Goal: Task Accomplishment & Management: Complete application form

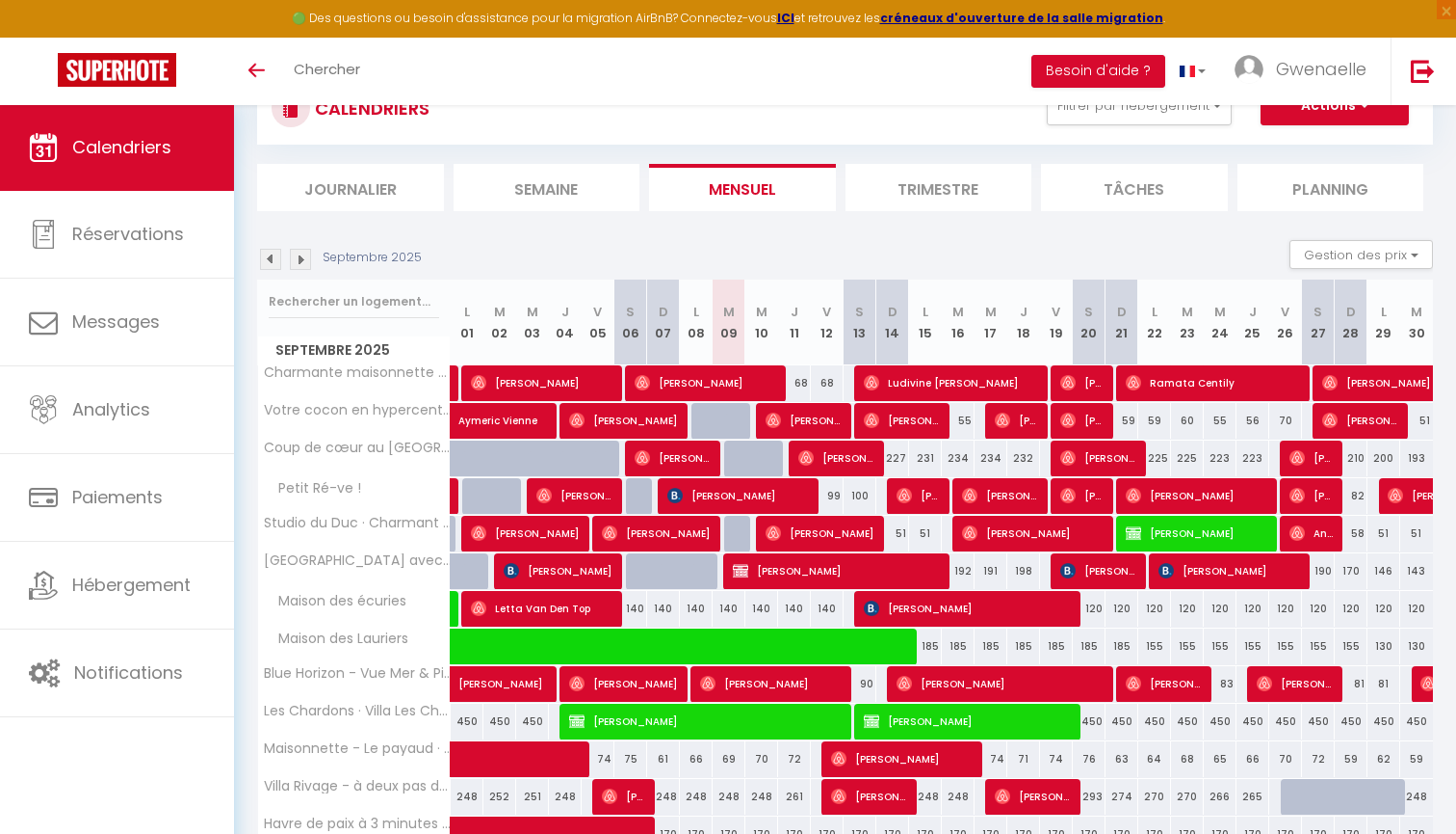
scroll to position [50, 0]
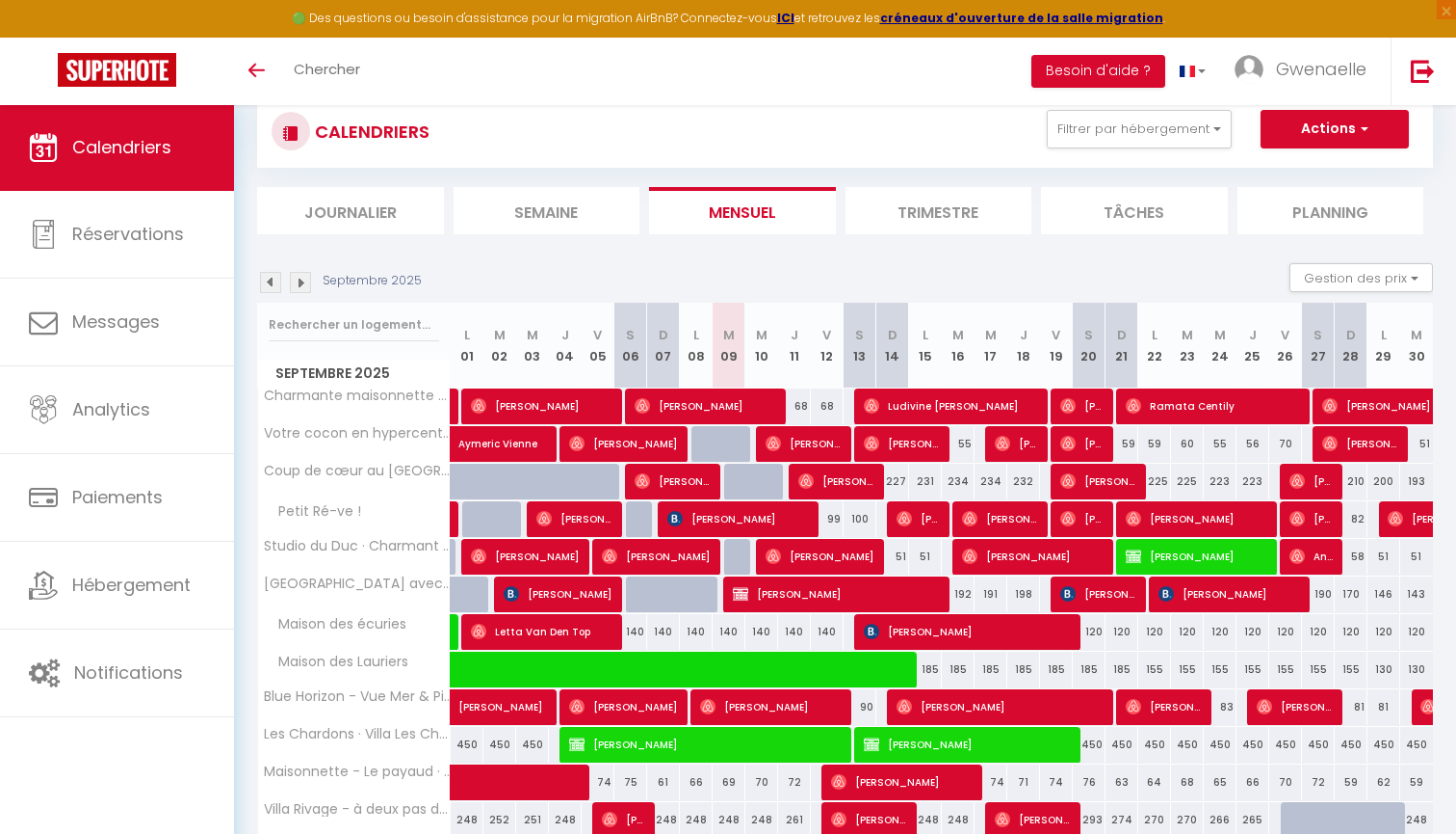
click at [1373, 129] on button "Actions" at bounding box center [1334, 129] width 148 height 39
click at [1319, 171] on link "Nouvelle réservation" at bounding box center [1314, 173] width 167 height 29
select select
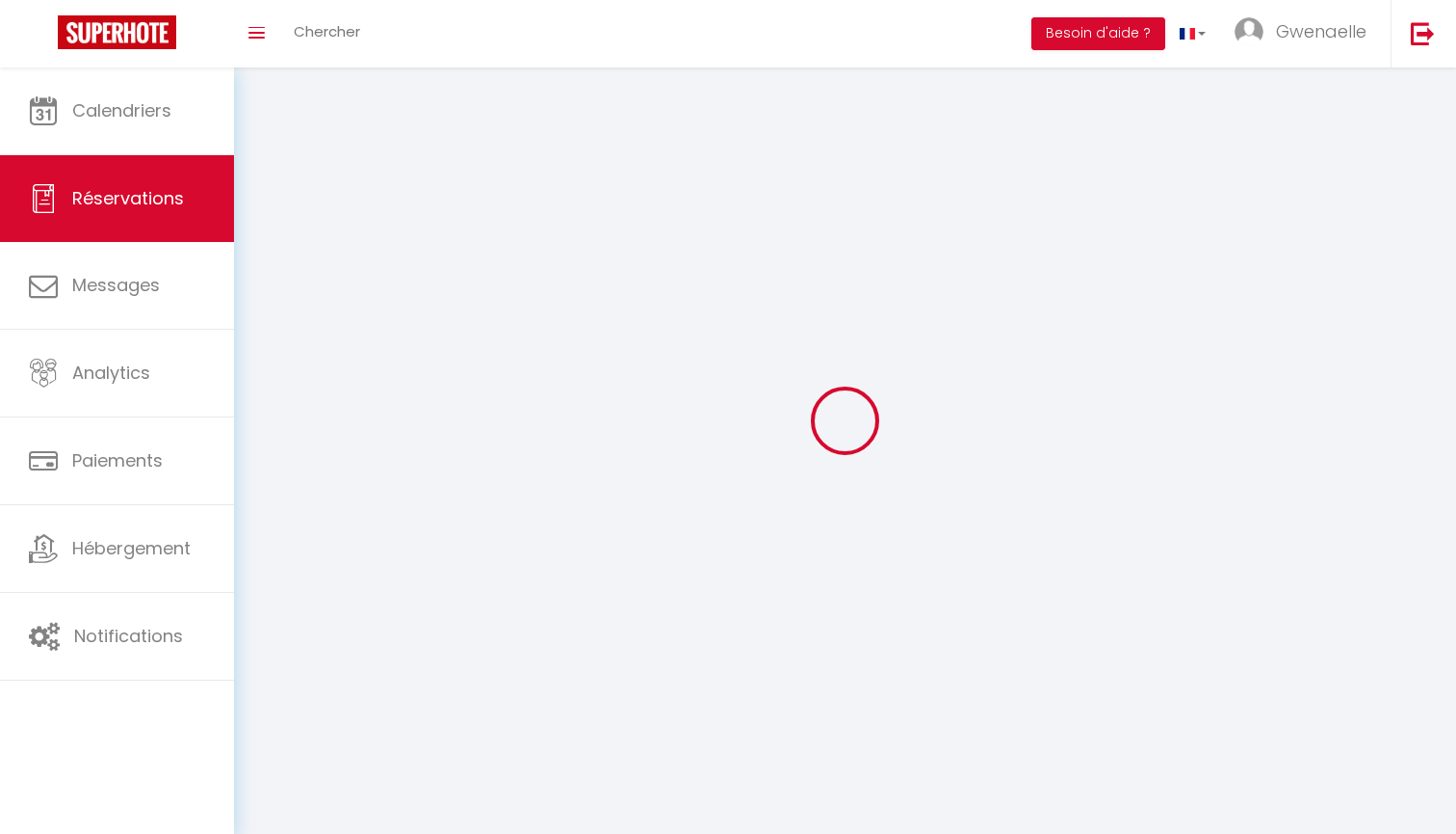
select select
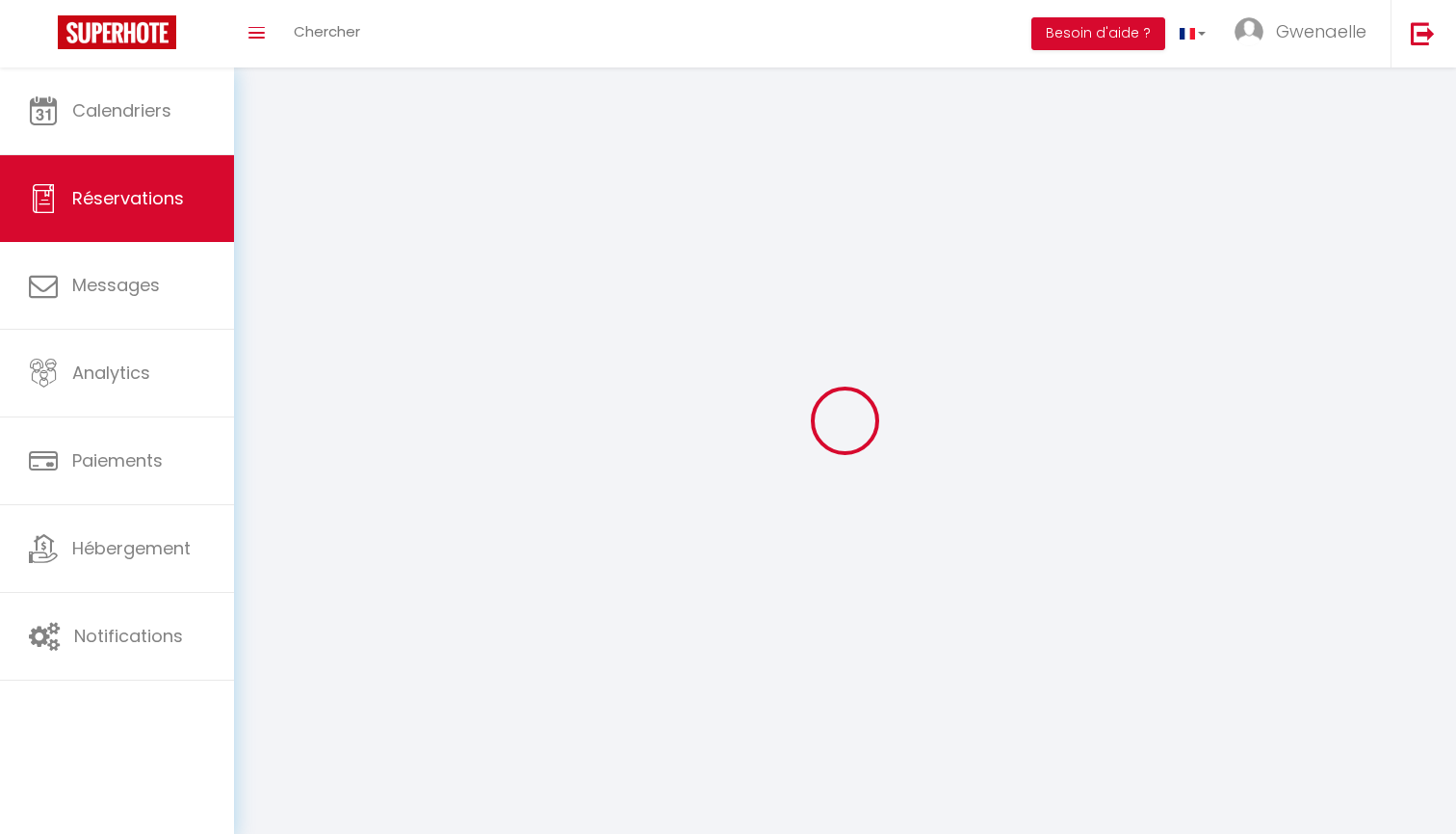
select select
checkbox input "false"
select select
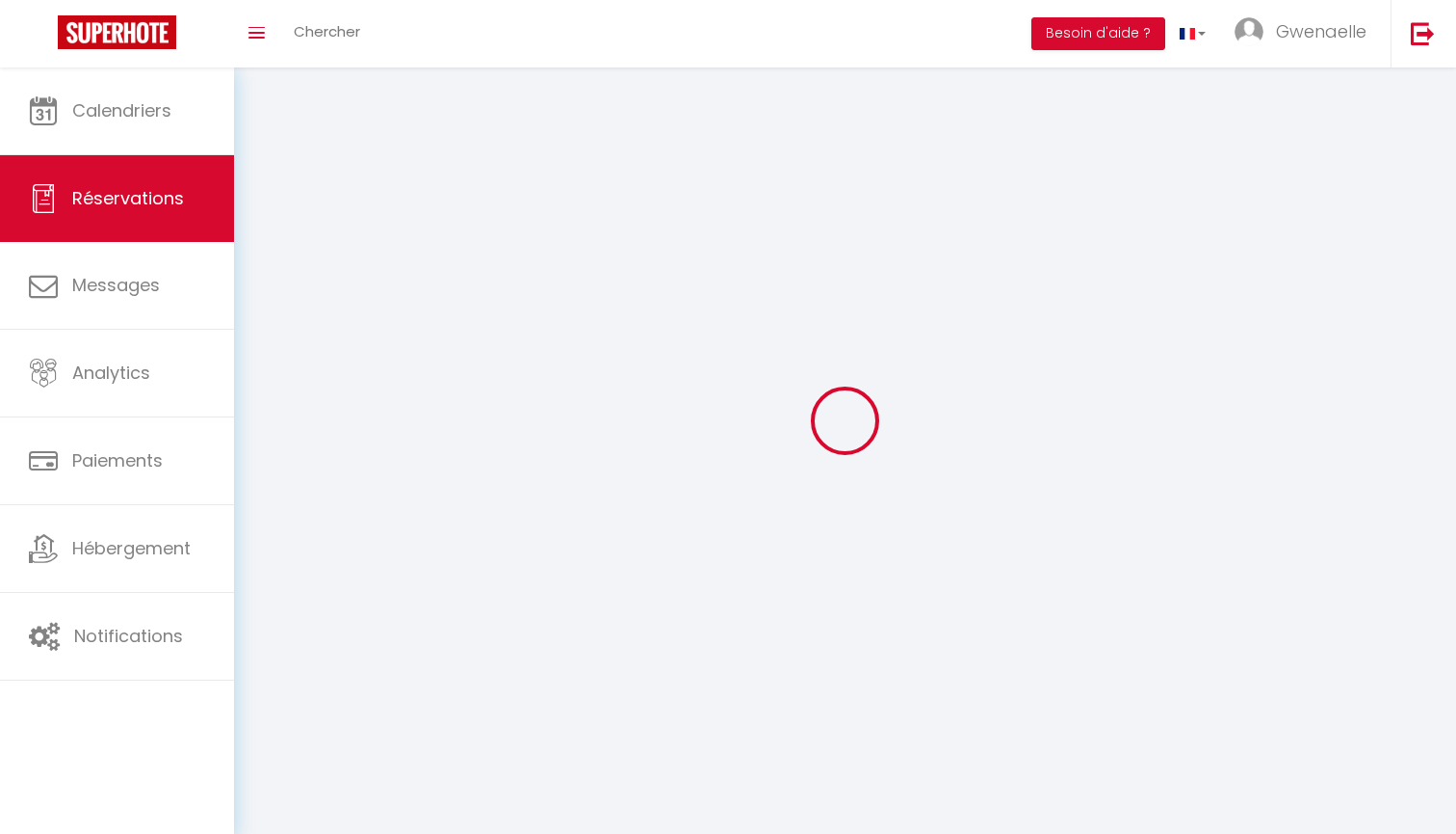
select select
checkbox input "false"
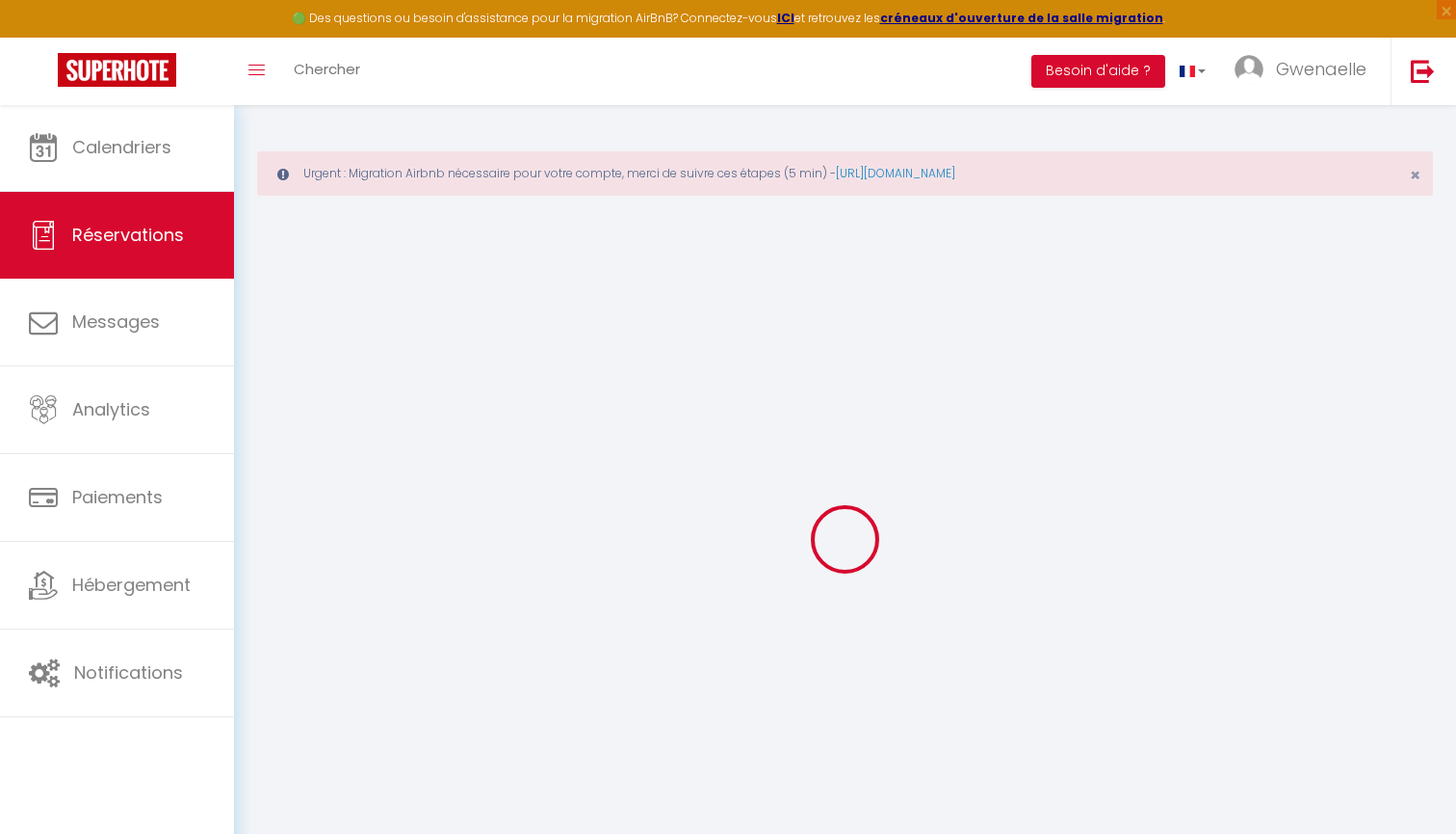
select select
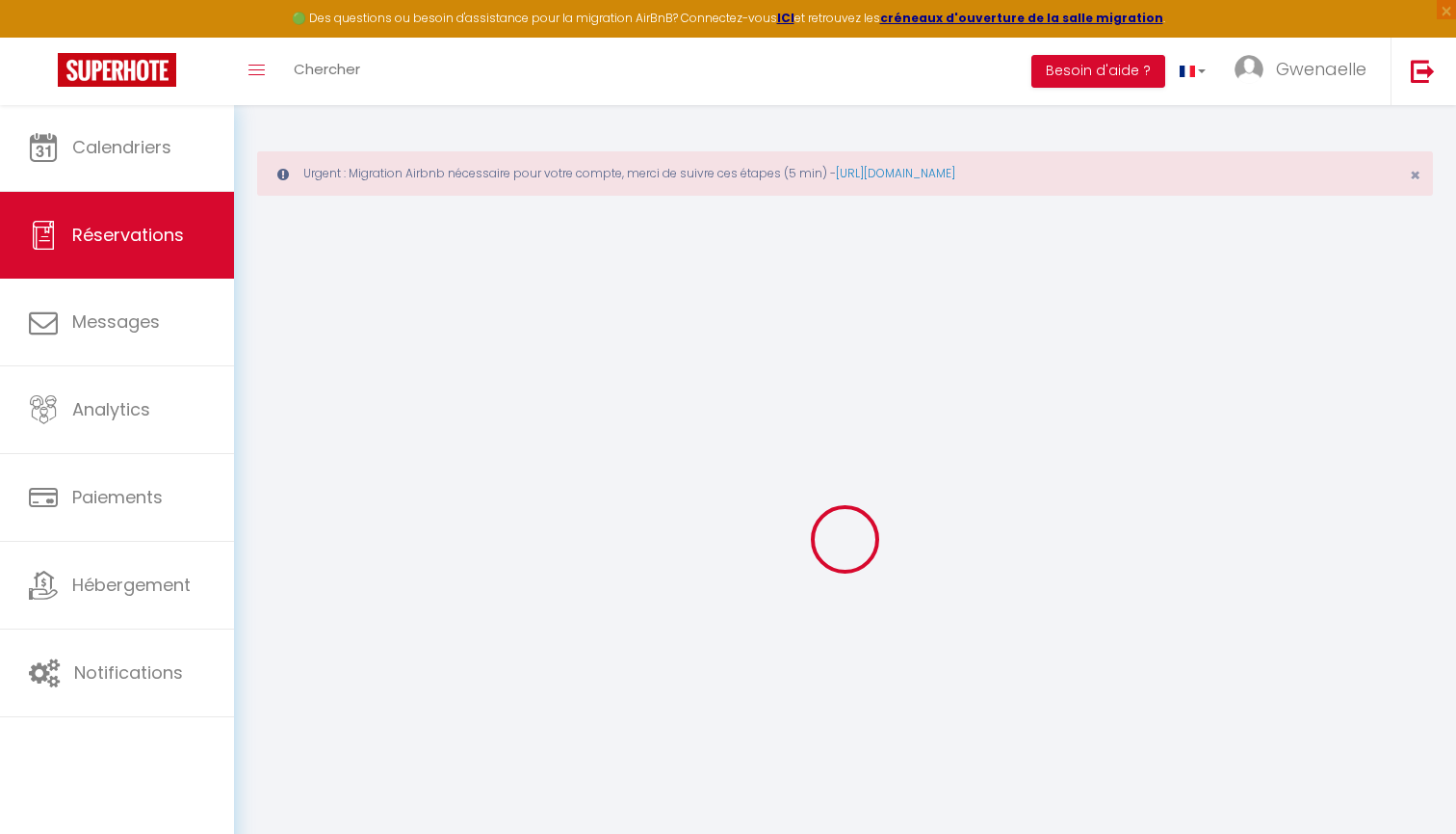
select select
checkbox input "false"
select select
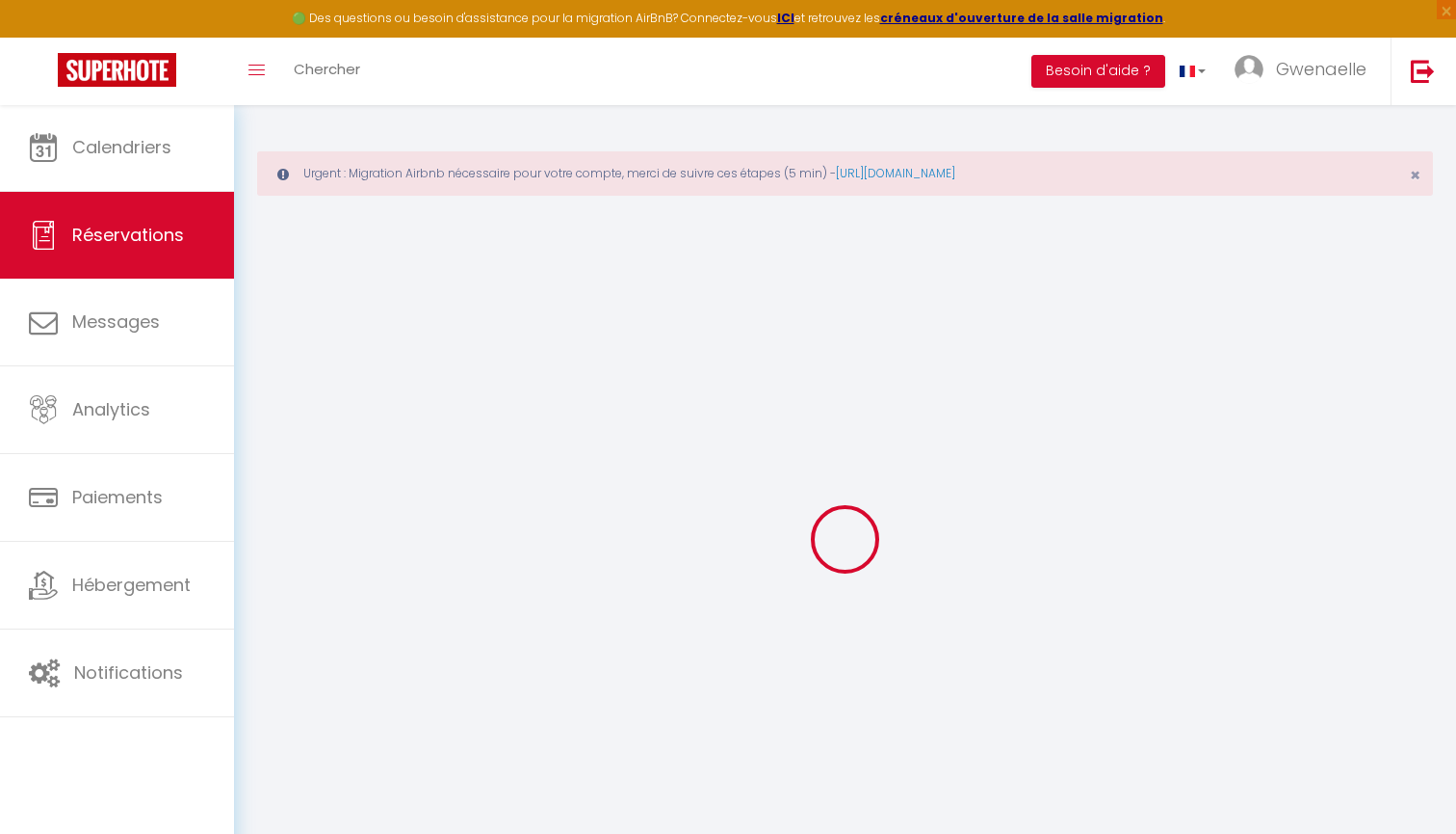
select select
checkbox input "false"
select select
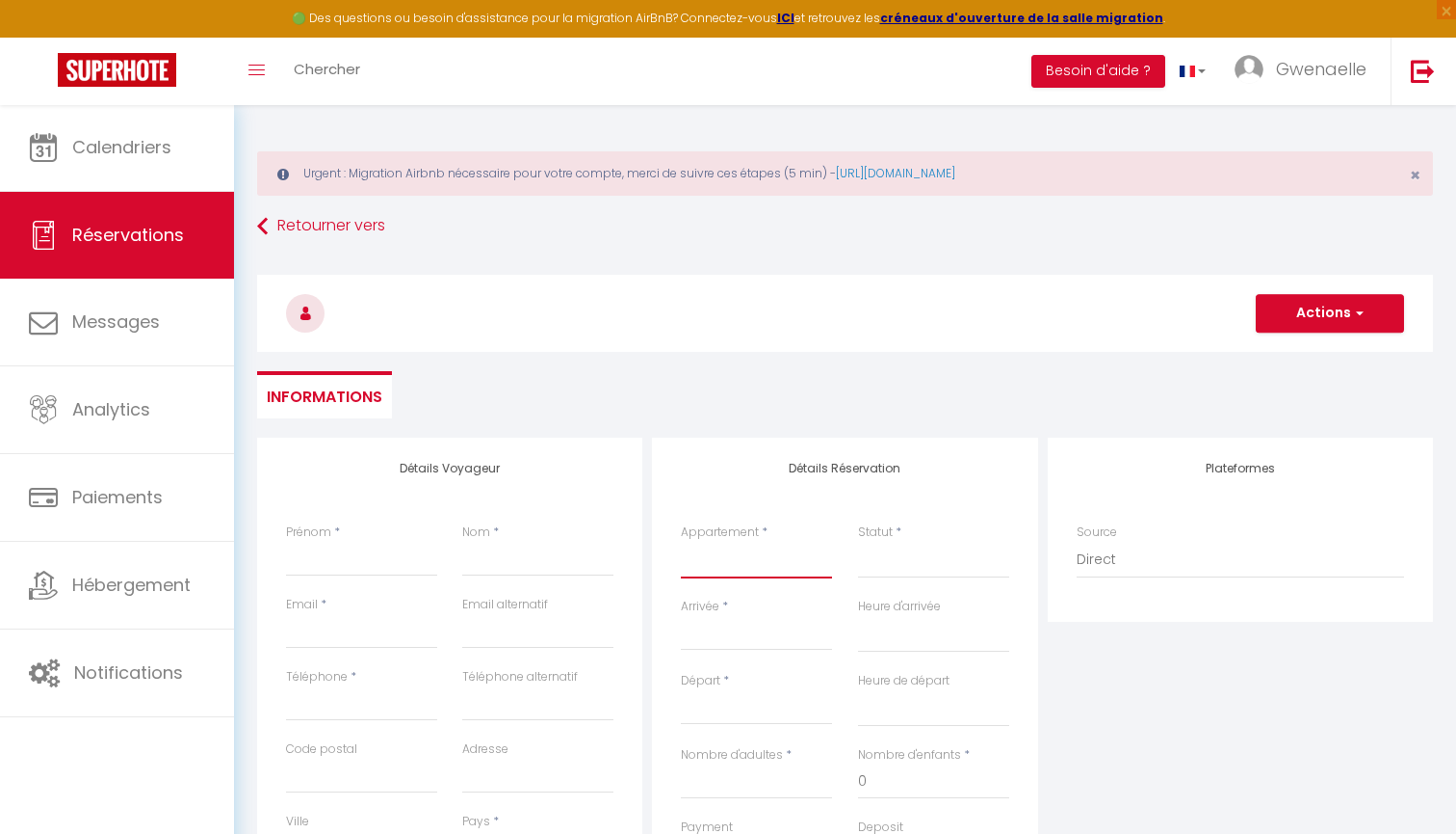
select select "49457"
select select
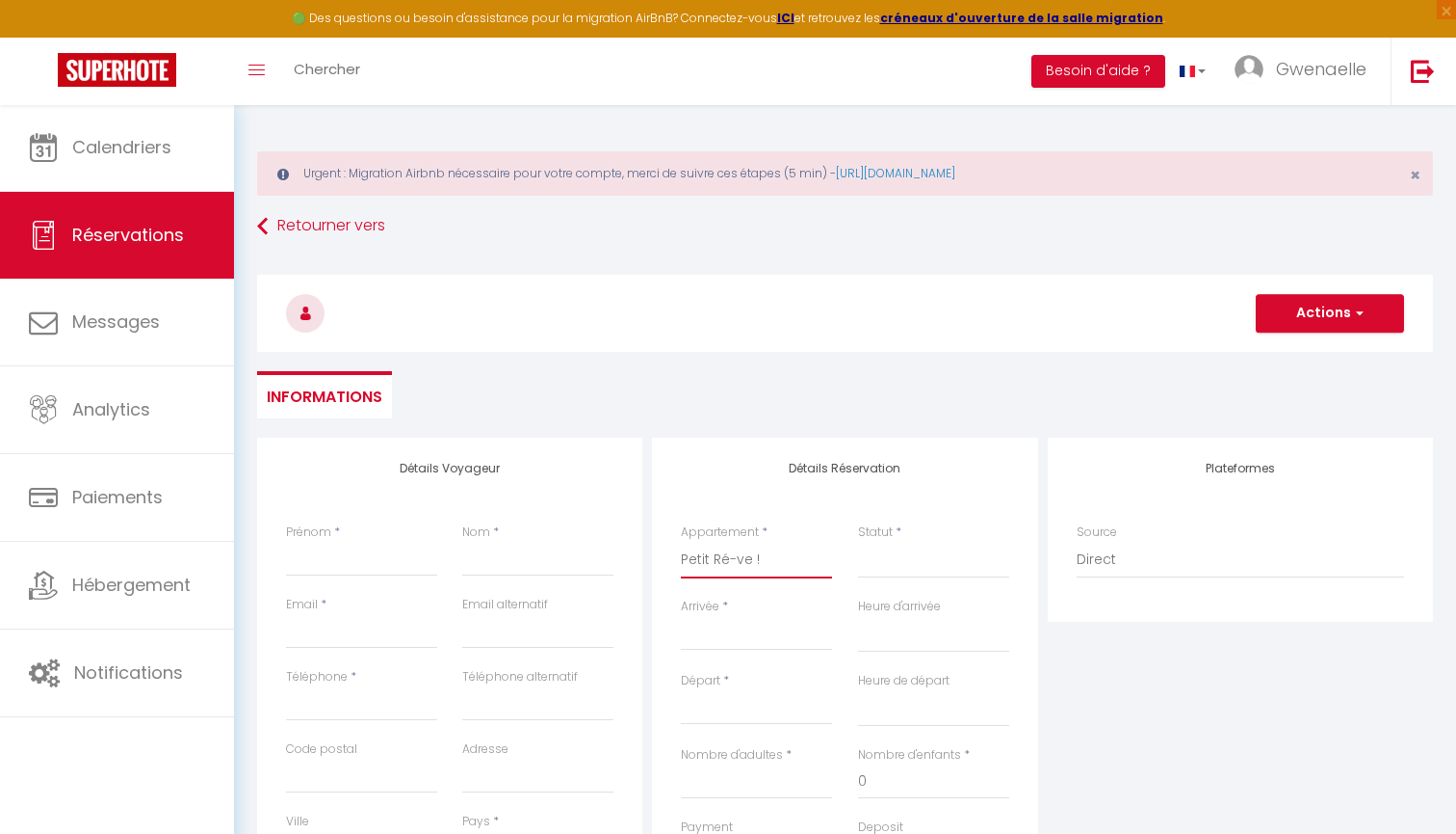
select select
checkbox input "false"
select select
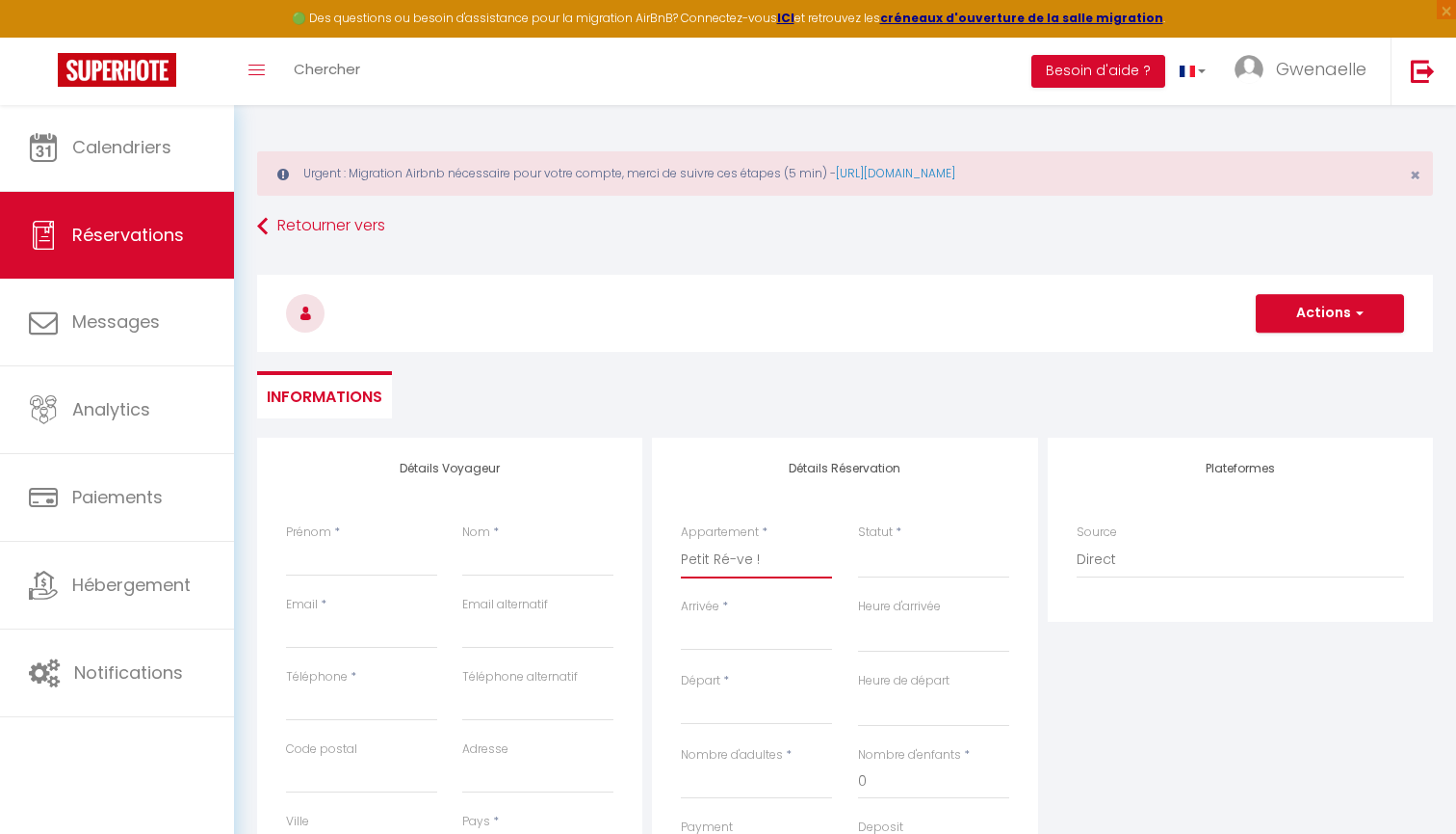
select select
checkbox input "false"
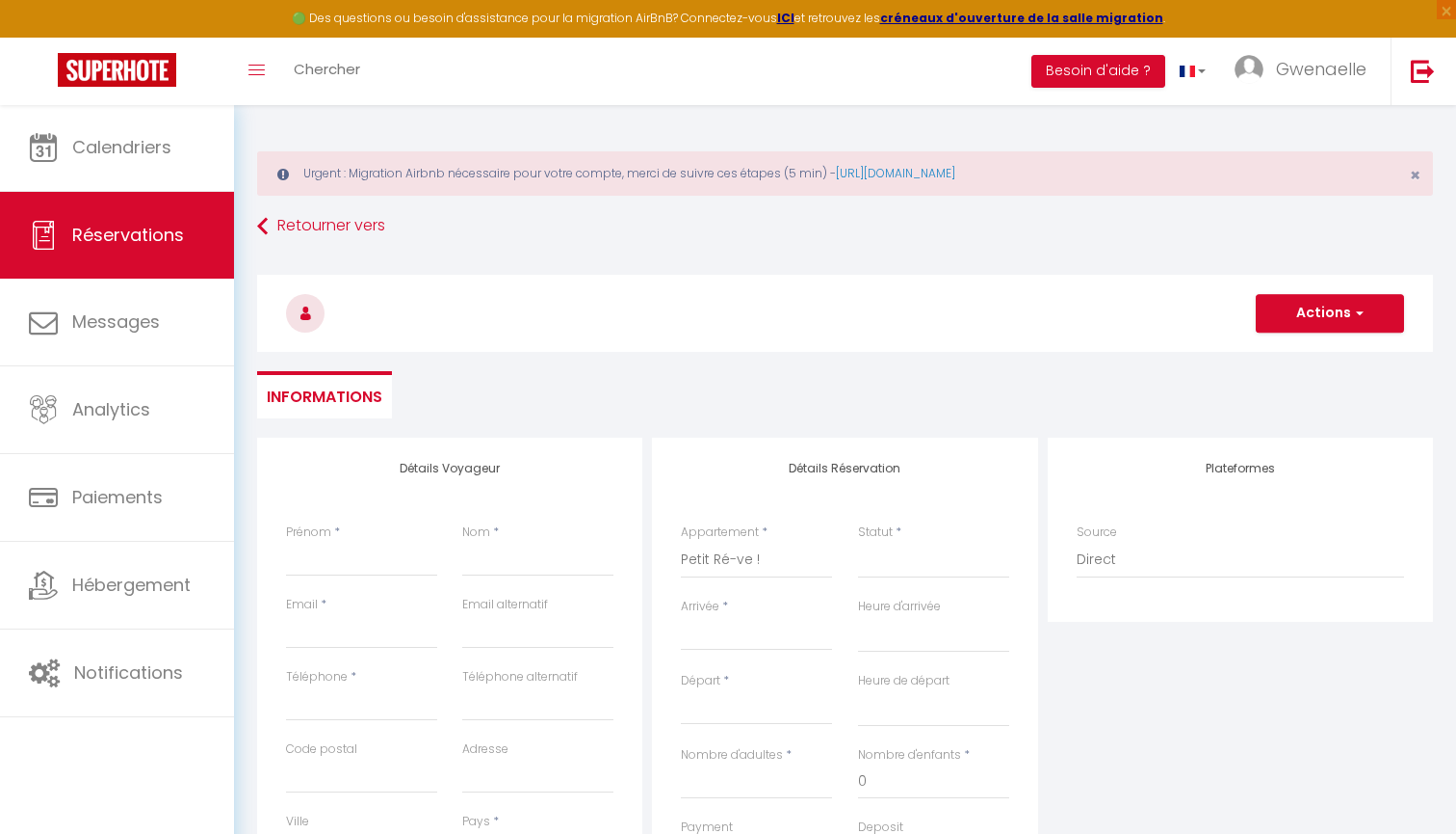
click at [719, 623] on input "Arrivée" at bounding box center [756, 635] width 151 height 25
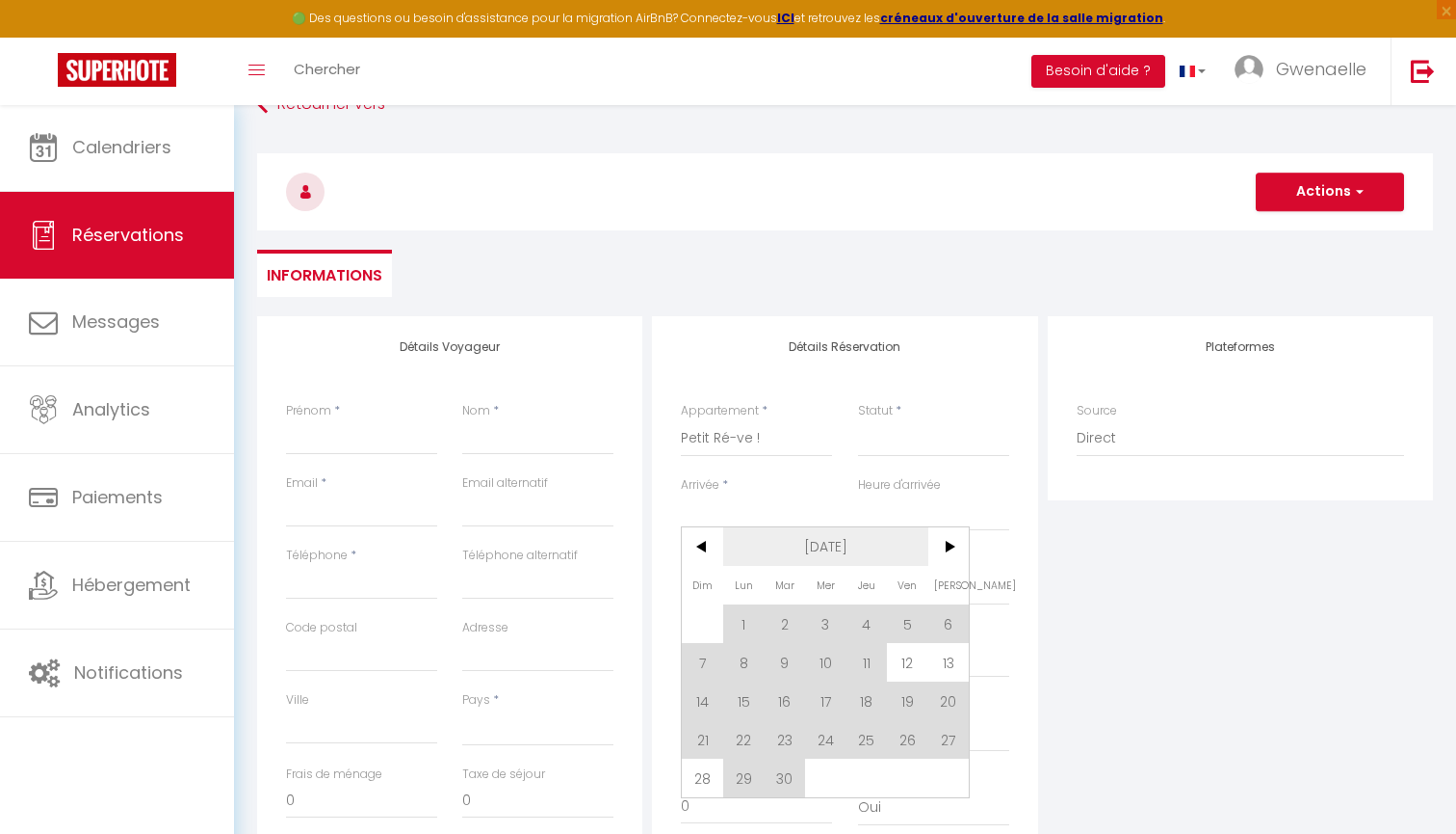
scroll to position [154, 0]
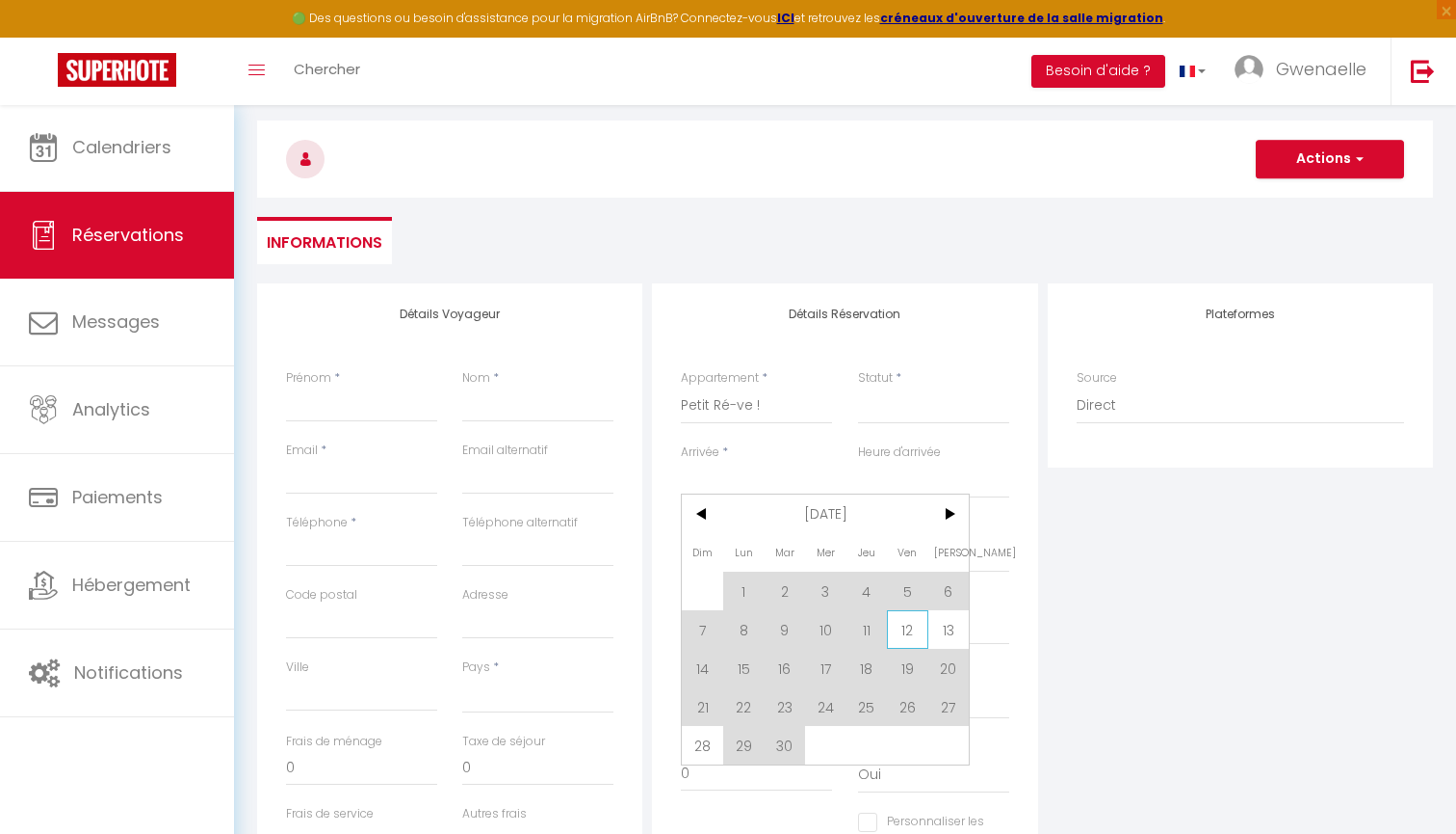
click at [897, 633] on span "12" at bounding box center [907, 630] width 42 height 39
select select
type input "Ven 12 Septembre 2025"
select select
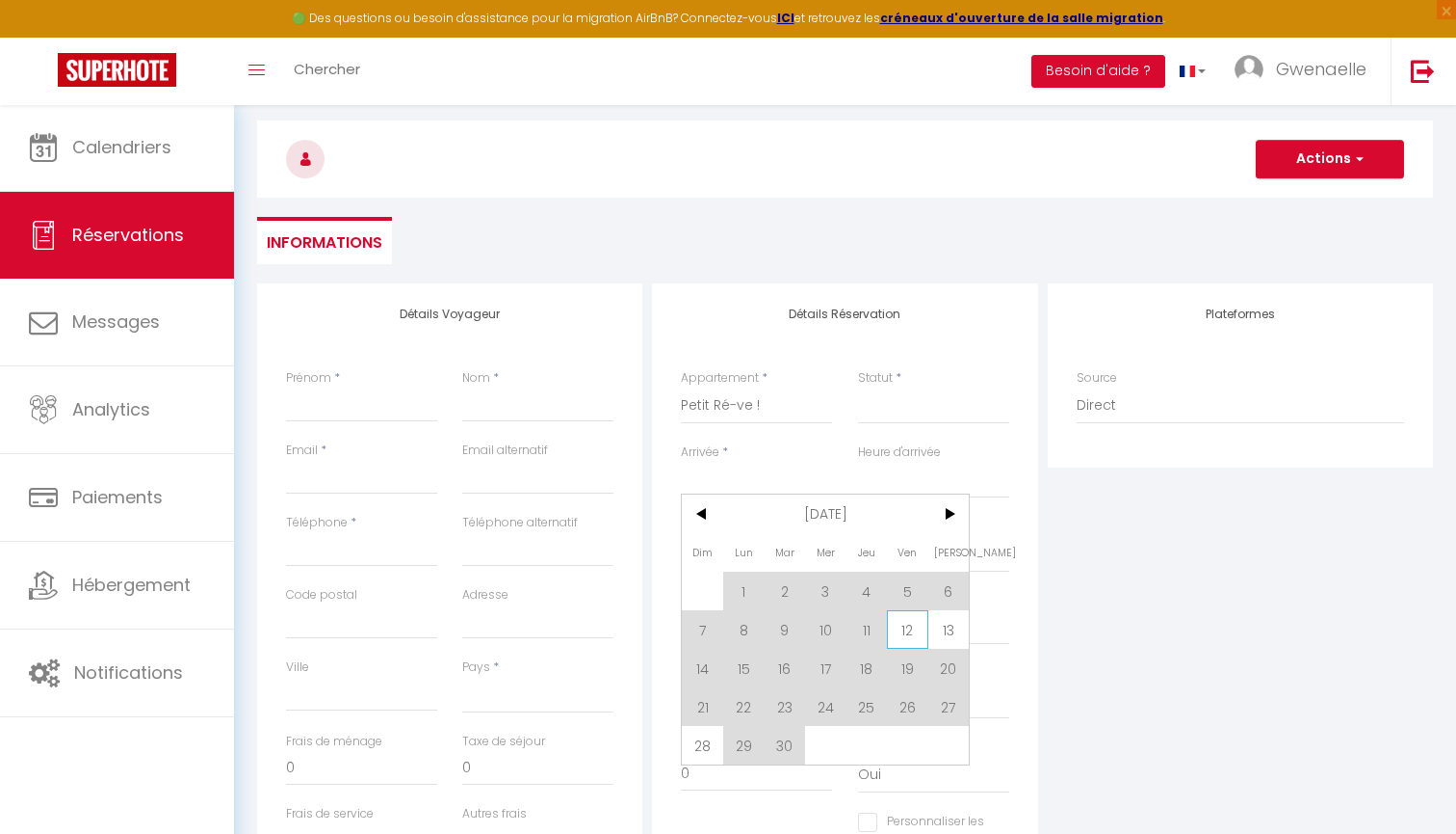
type input "[PERSON_NAME] 13 Septembre 2025"
select select
checkbox input "false"
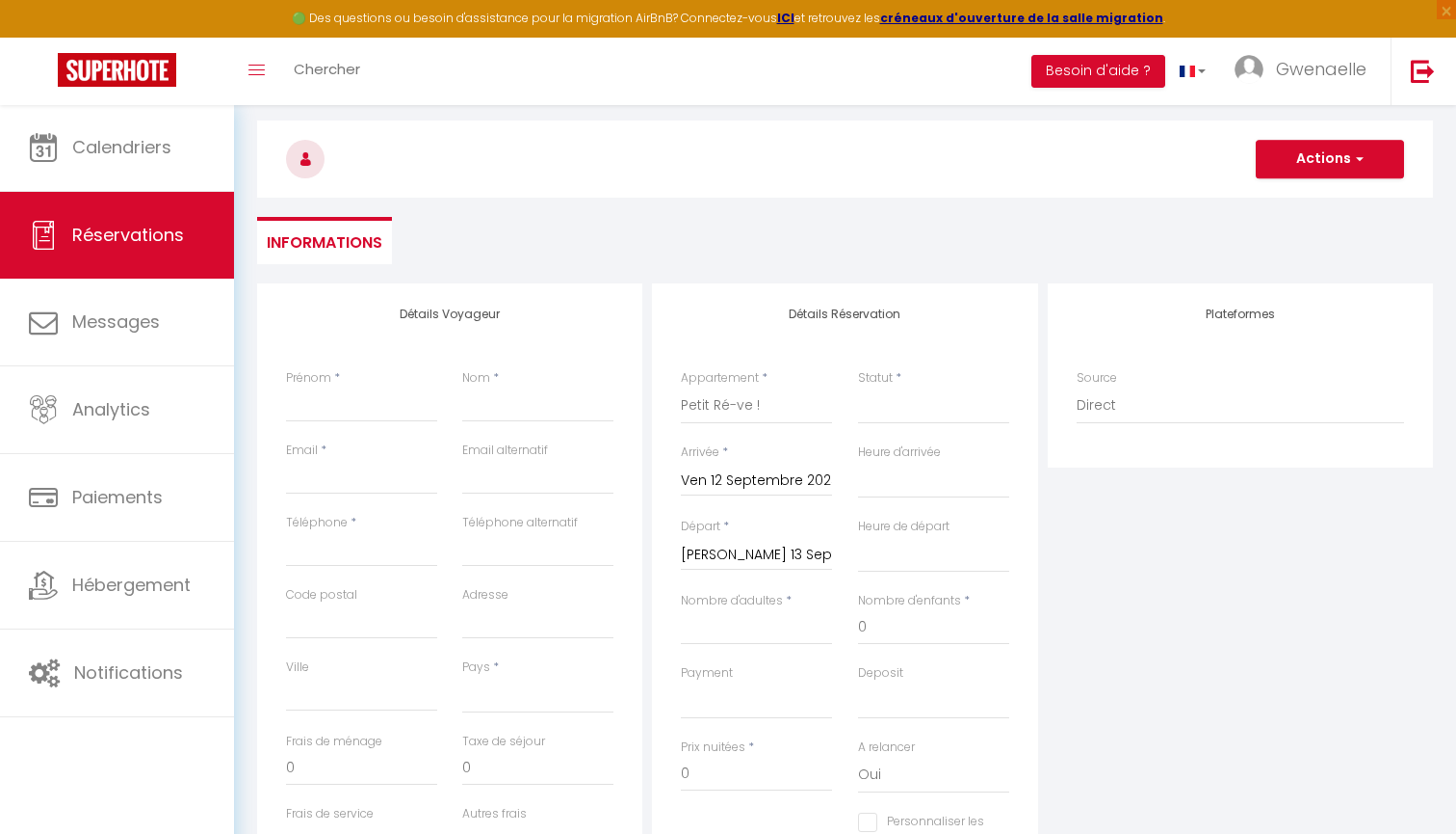
click at [755, 542] on input "[PERSON_NAME] 13 Septembre 2025" at bounding box center [756, 555] width 151 height 25
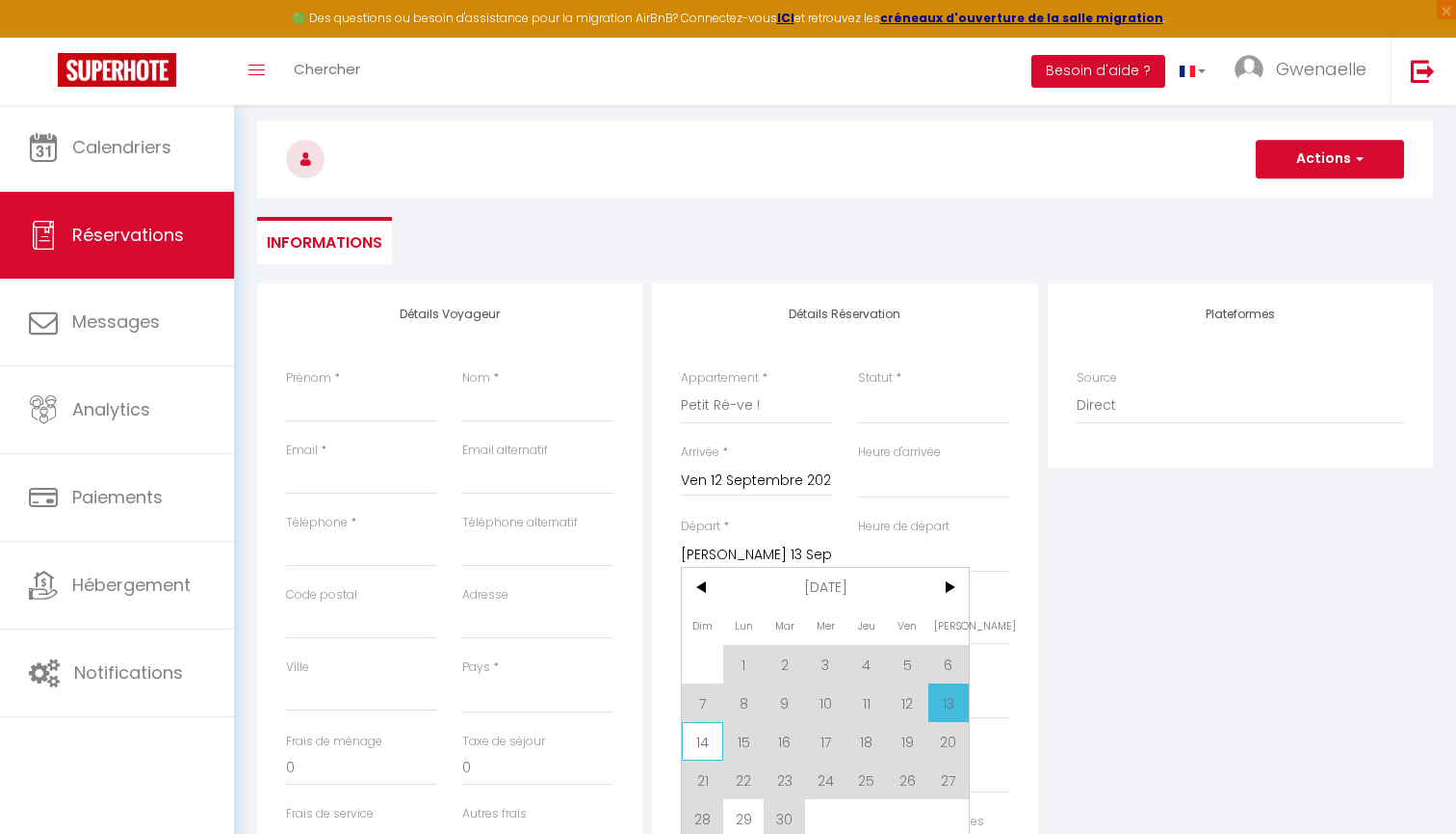
click at [707, 755] on span "14" at bounding box center [702, 741] width 42 height 39
select select
type input "Dim 14 Septembre 2025"
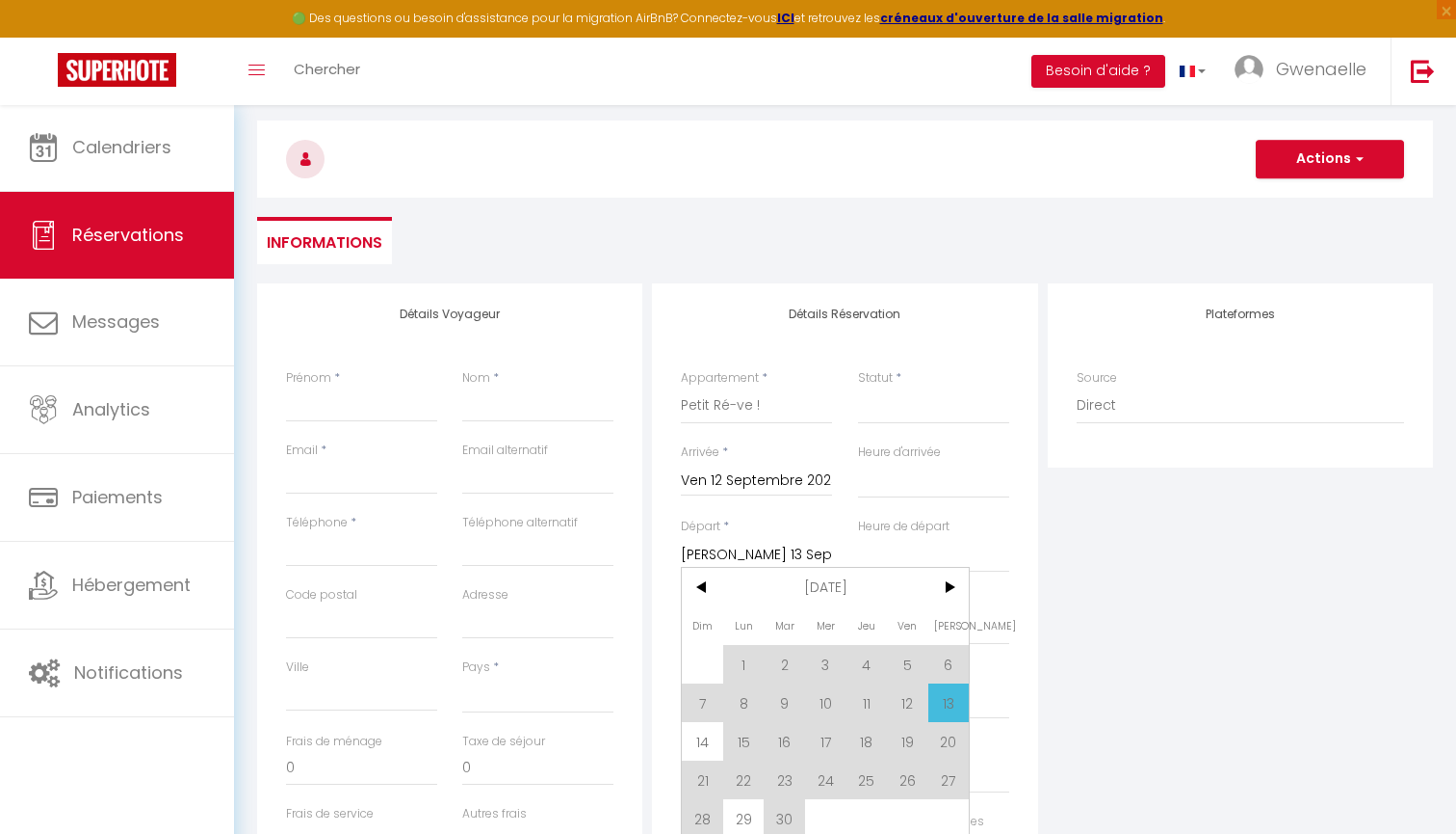
select select
checkbox input "false"
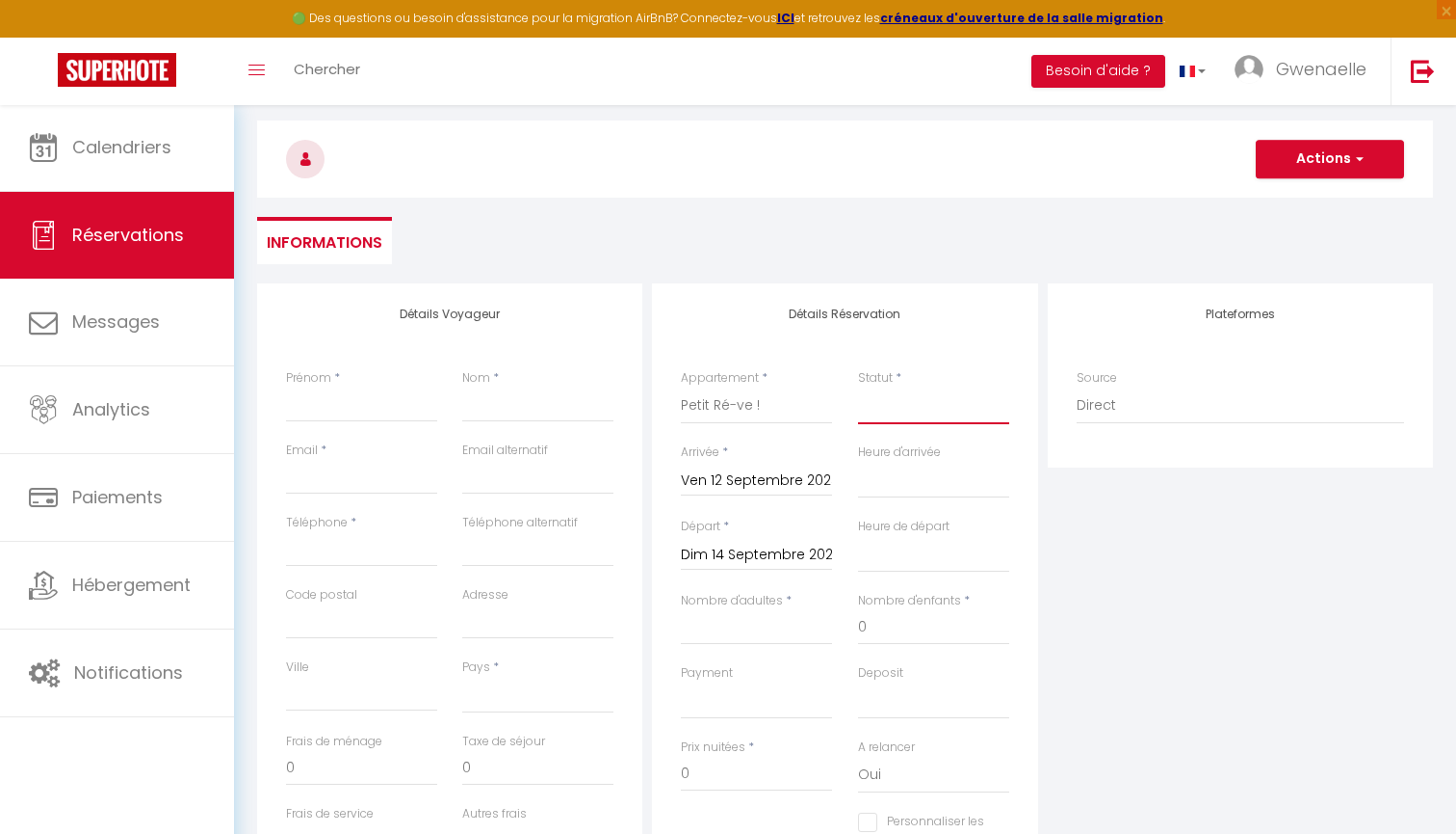
click at [895, 407] on select "Confirmé Non Confirmé [PERSON_NAME] par le voyageur No Show Request" at bounding box center [933, 406] width 151 height 37
select select "1"
select select
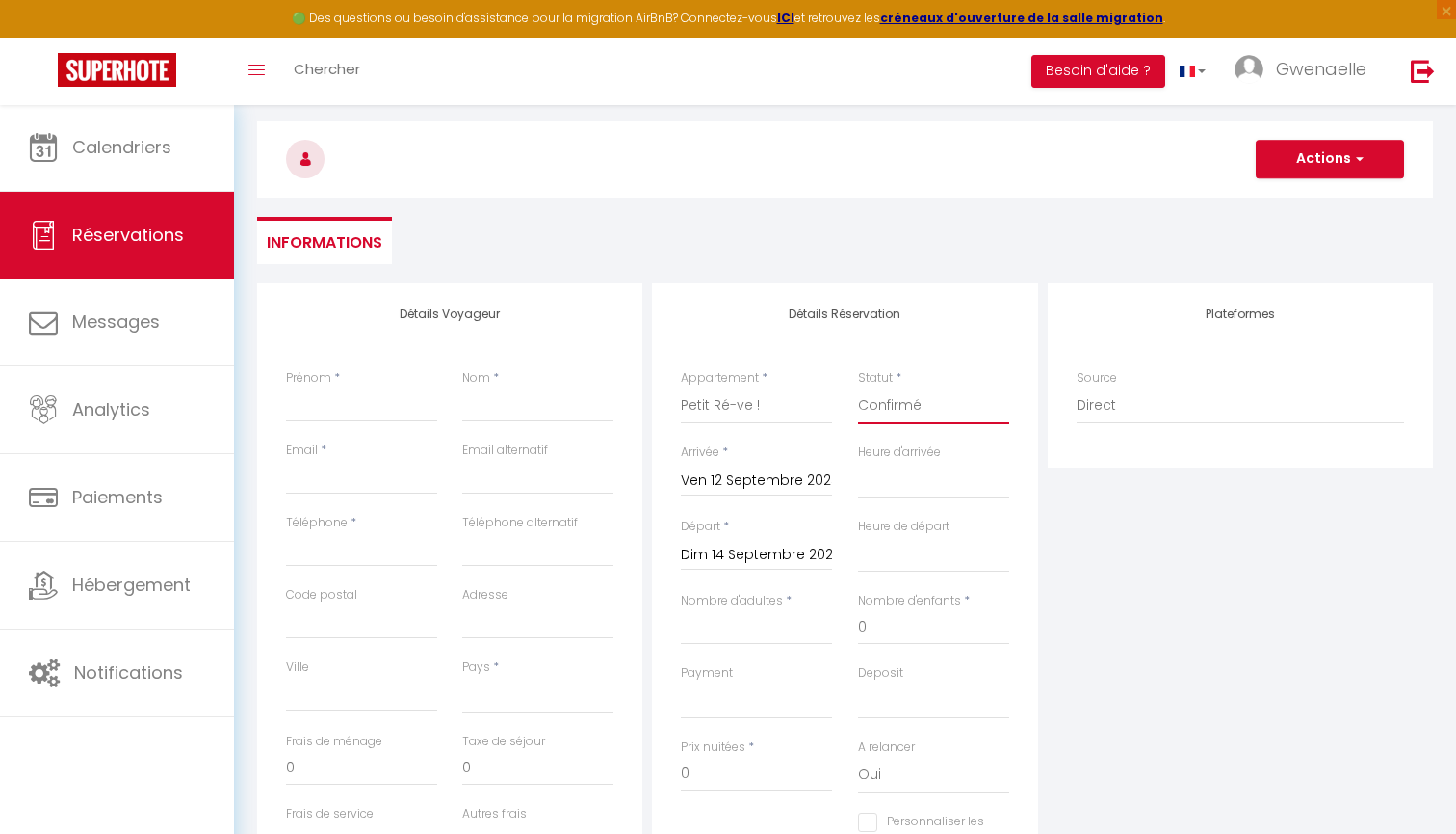
select select
checkbox input "false"
type input "2"
select select
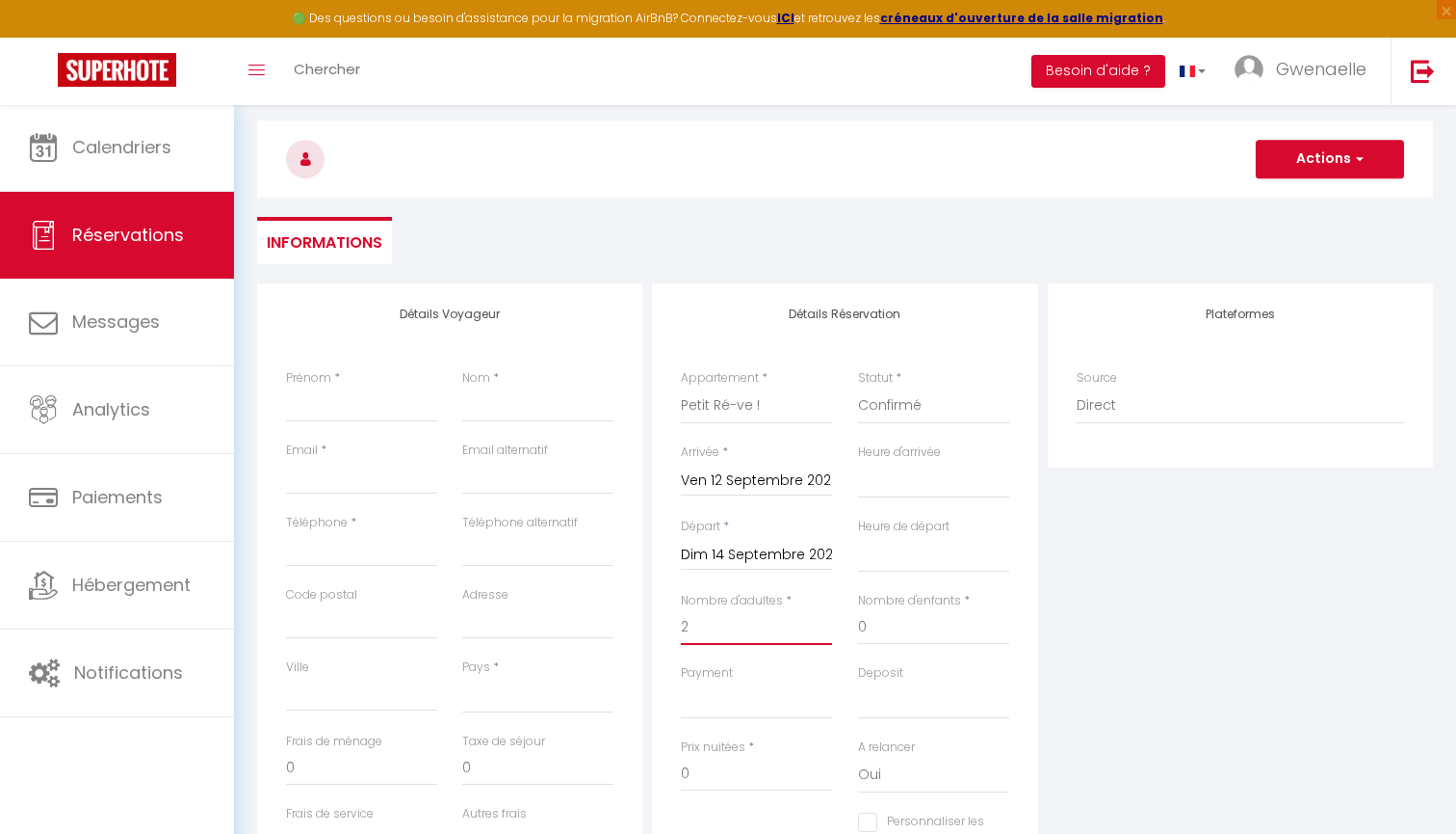
select select
checkbox input "false"
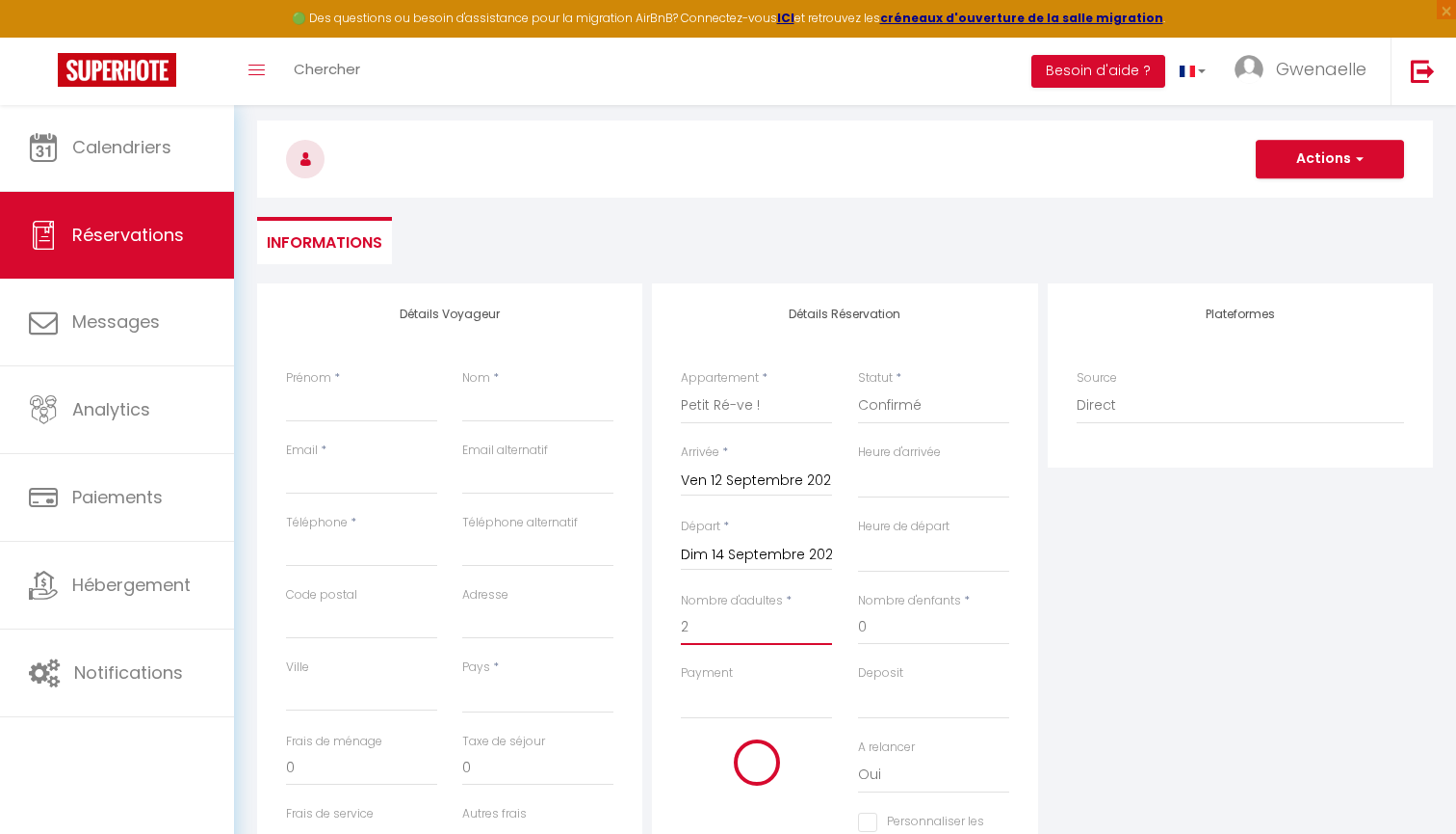
type input "2"
select select
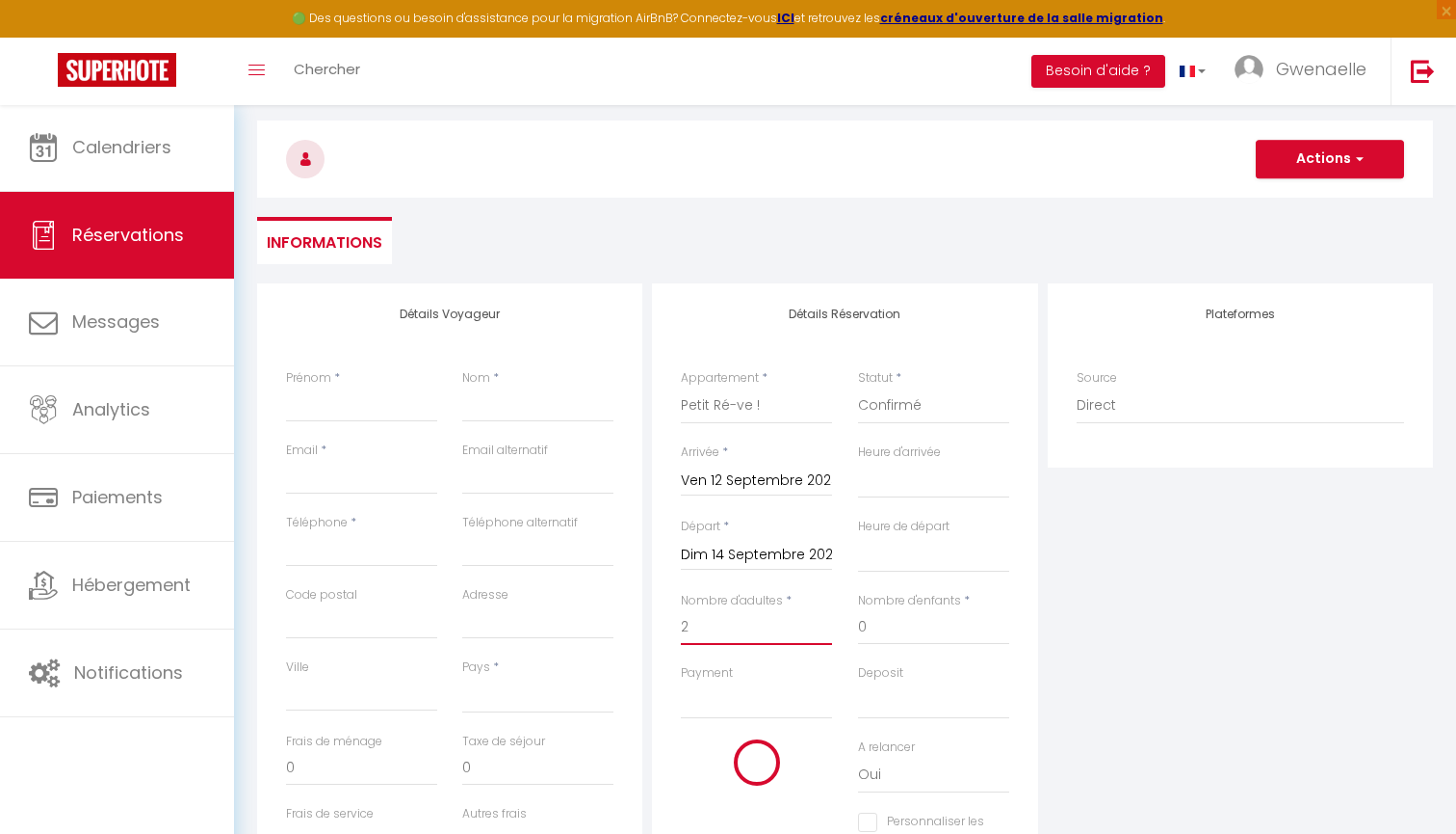
select select
checkbox input "false"
select select
type input "60"
select select
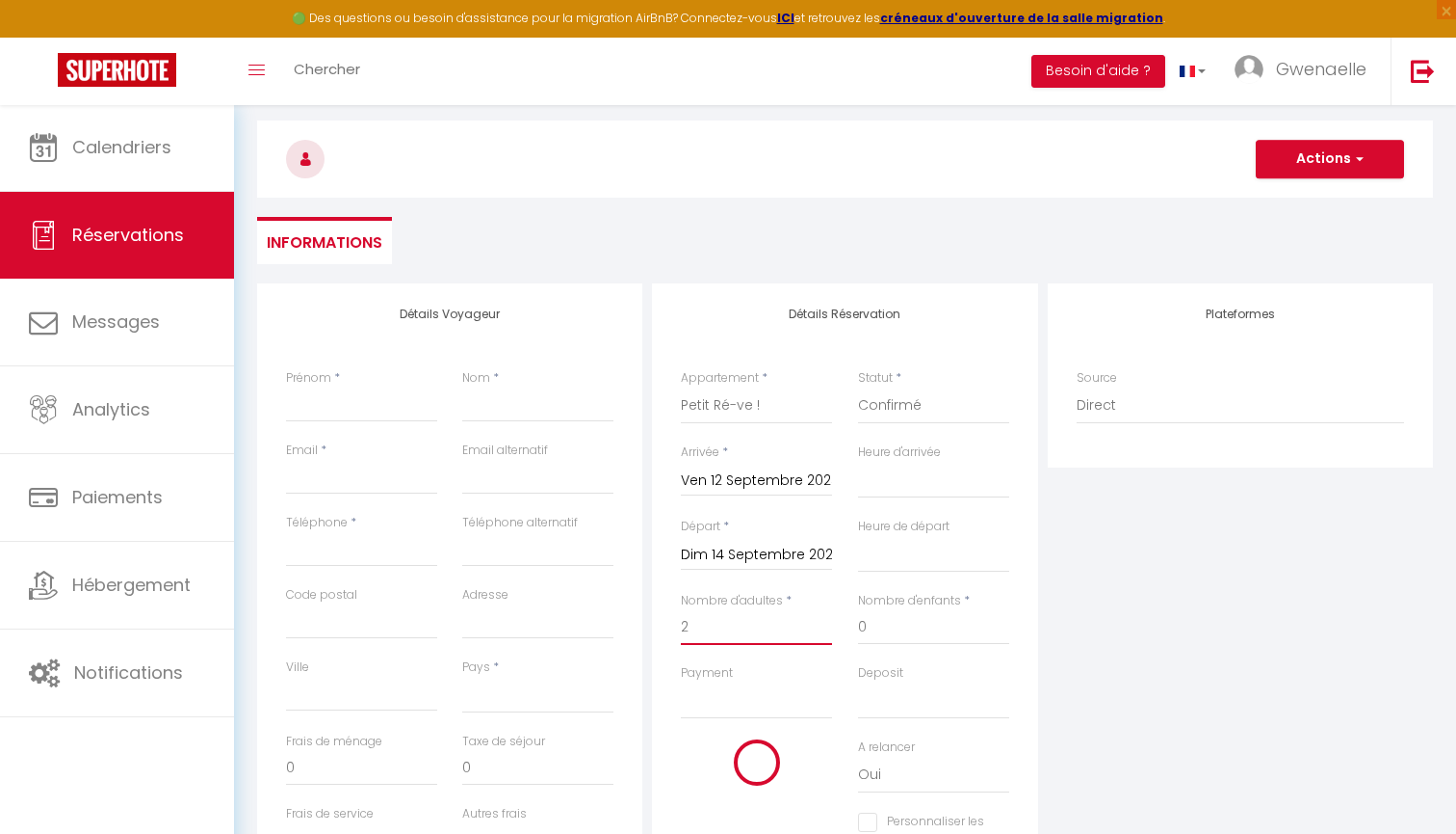
select select
type input "198"
checkbox input "false"
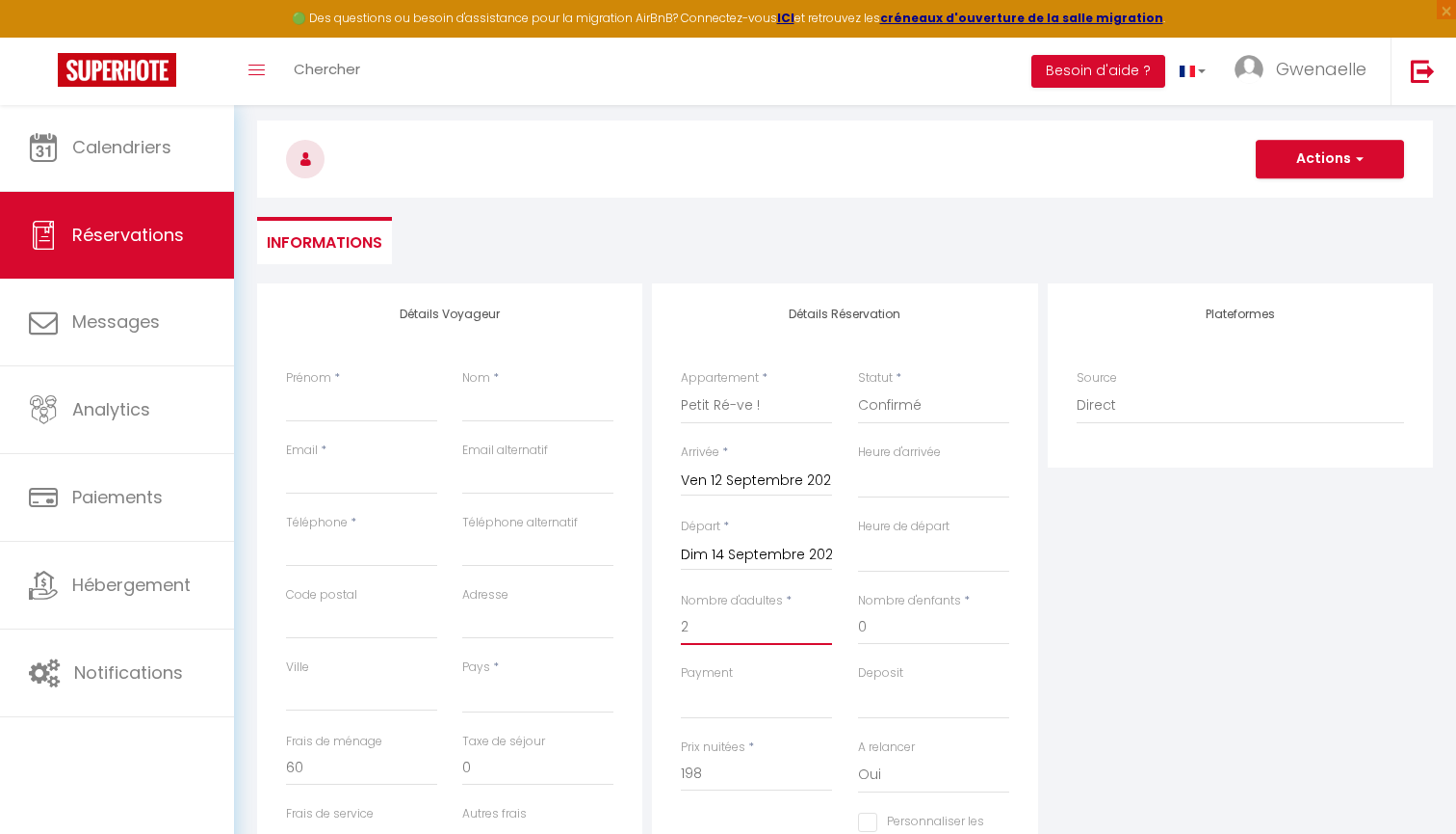
type input "2"
type input "S"
select select
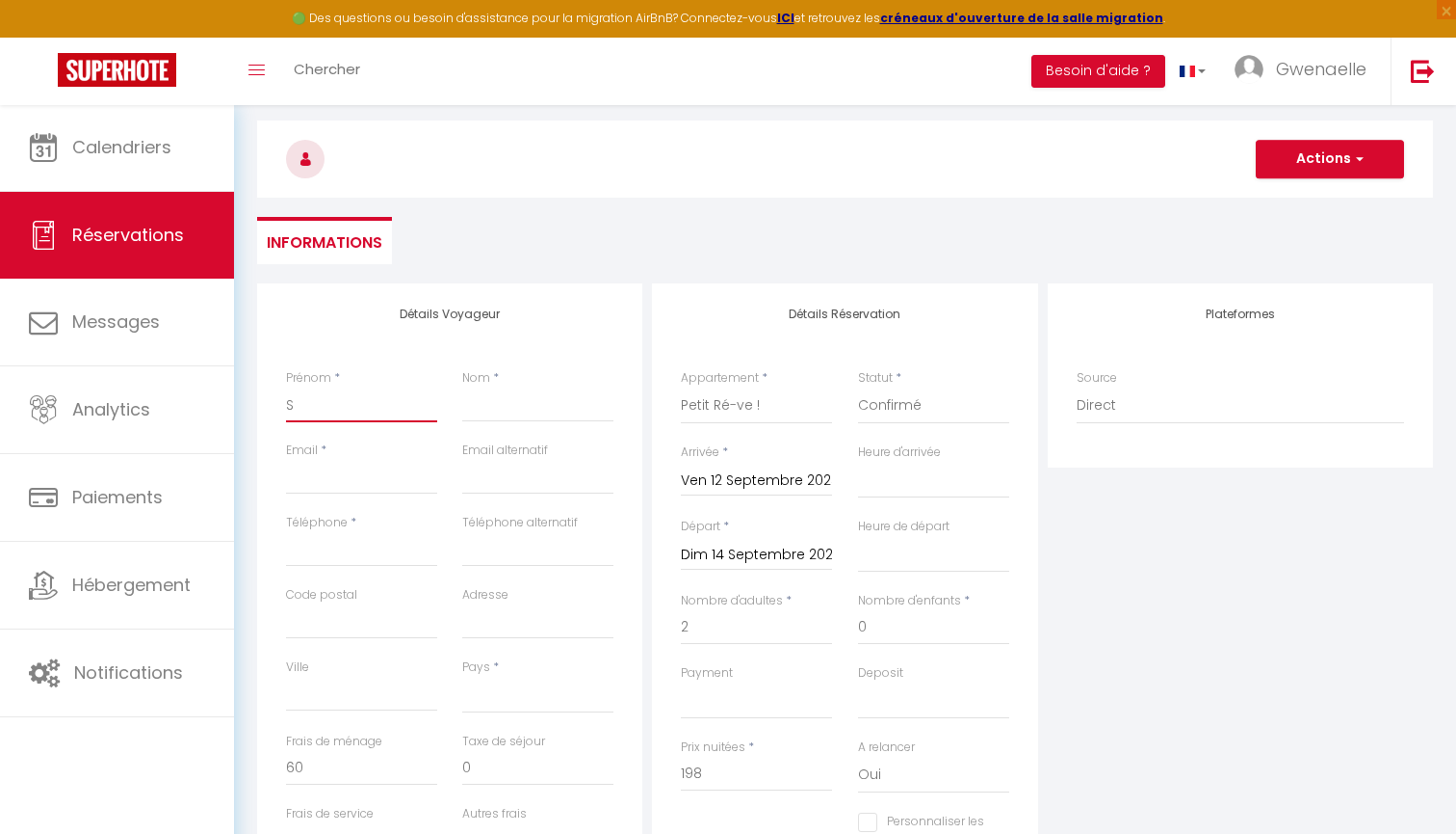
select select
checkbox input "false"
type input "St"
select select
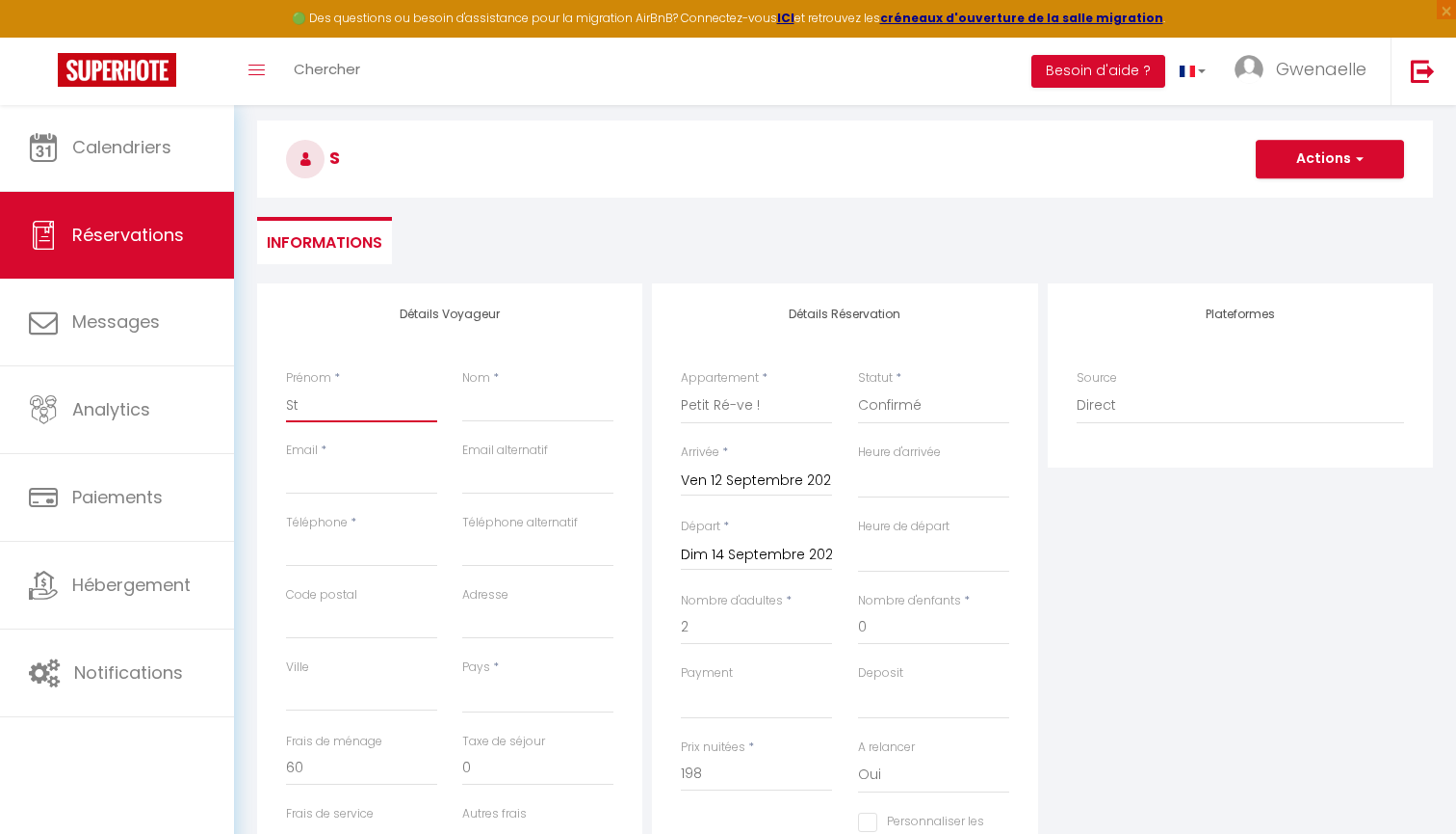
select select
checkbox input "false"
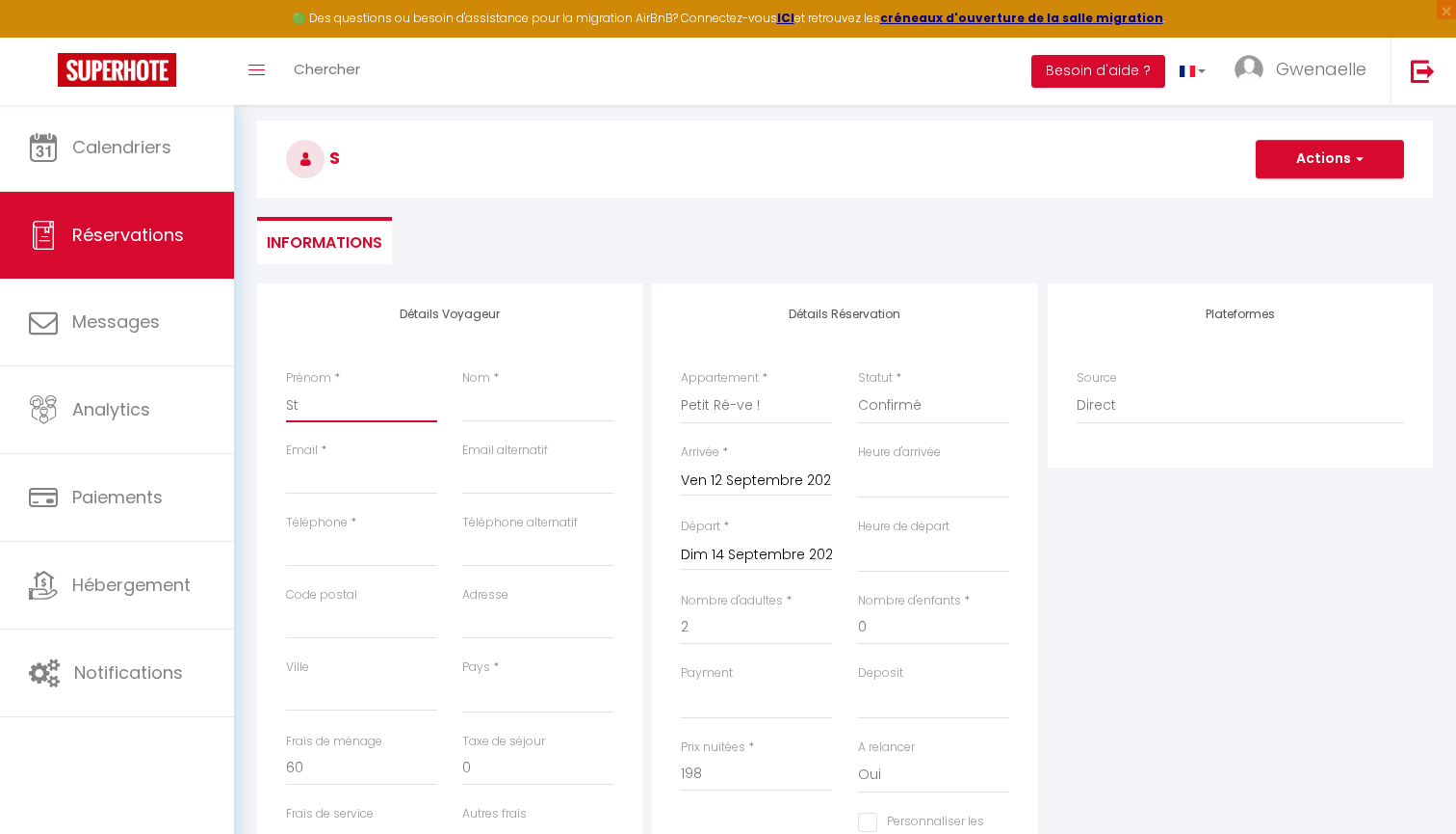
type input "Ste"
select select
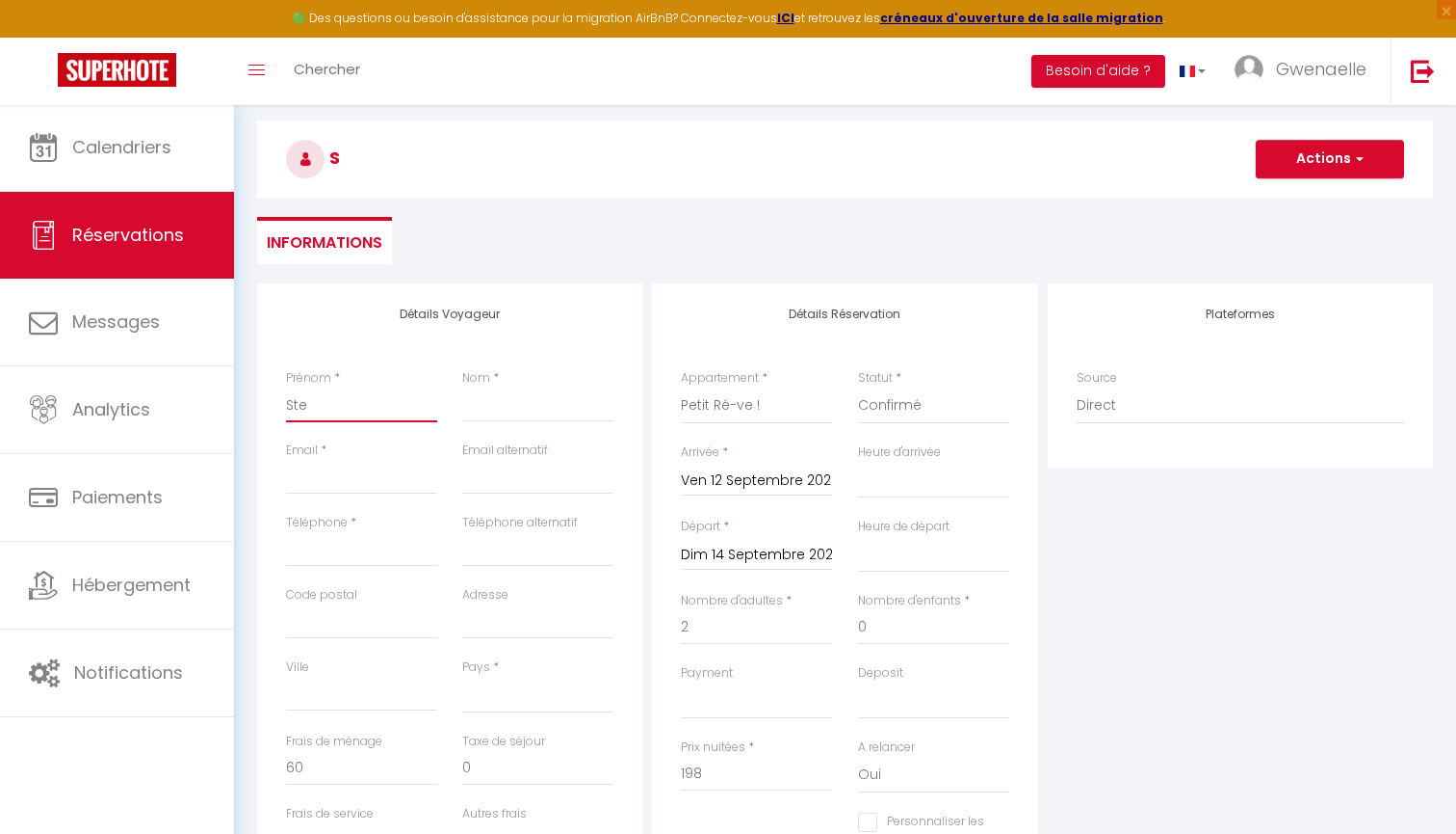
select select
checkbox input "false"
type input "Step"
select select
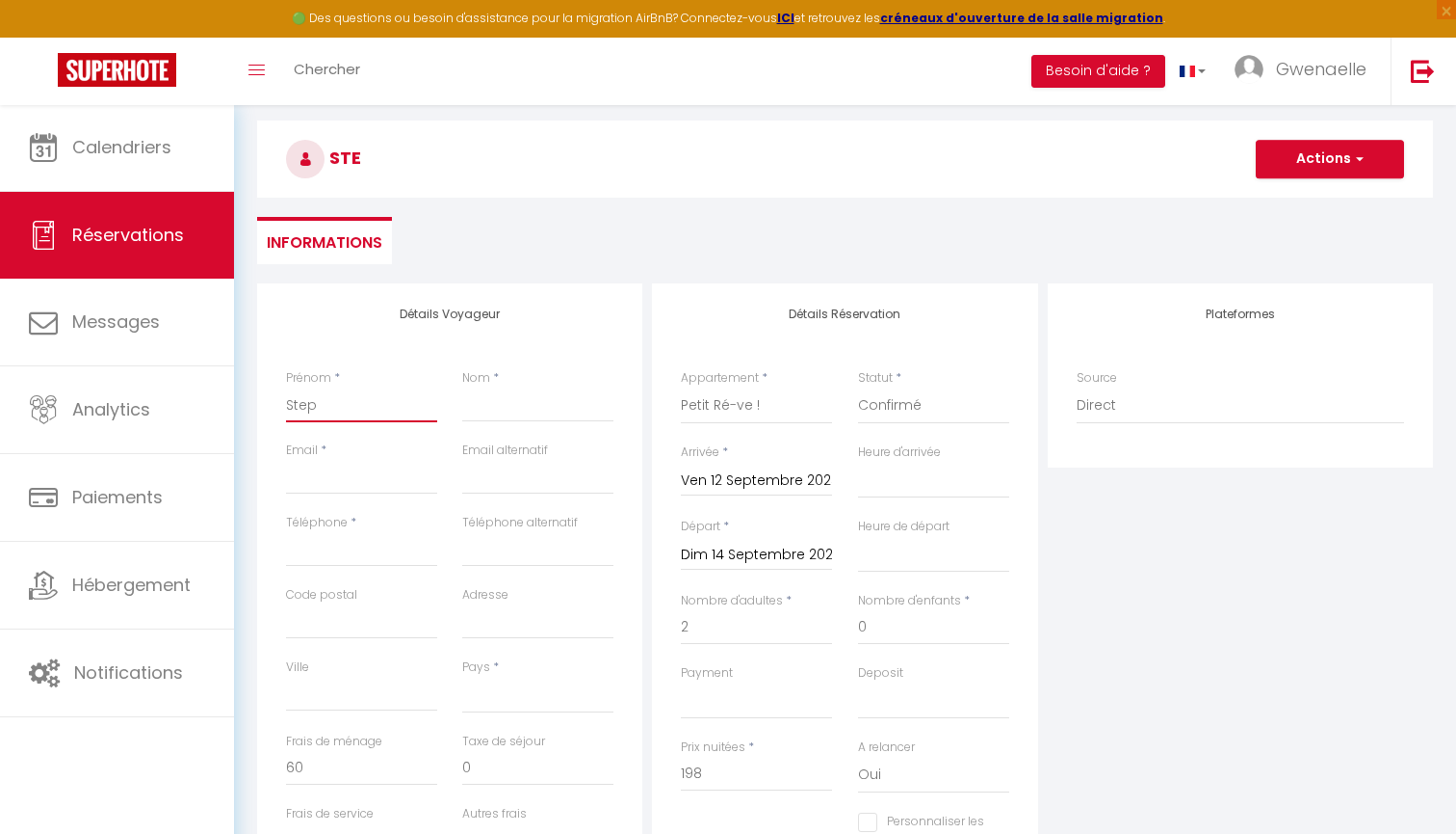
select select
checkbox input "false"
type input "Steph"
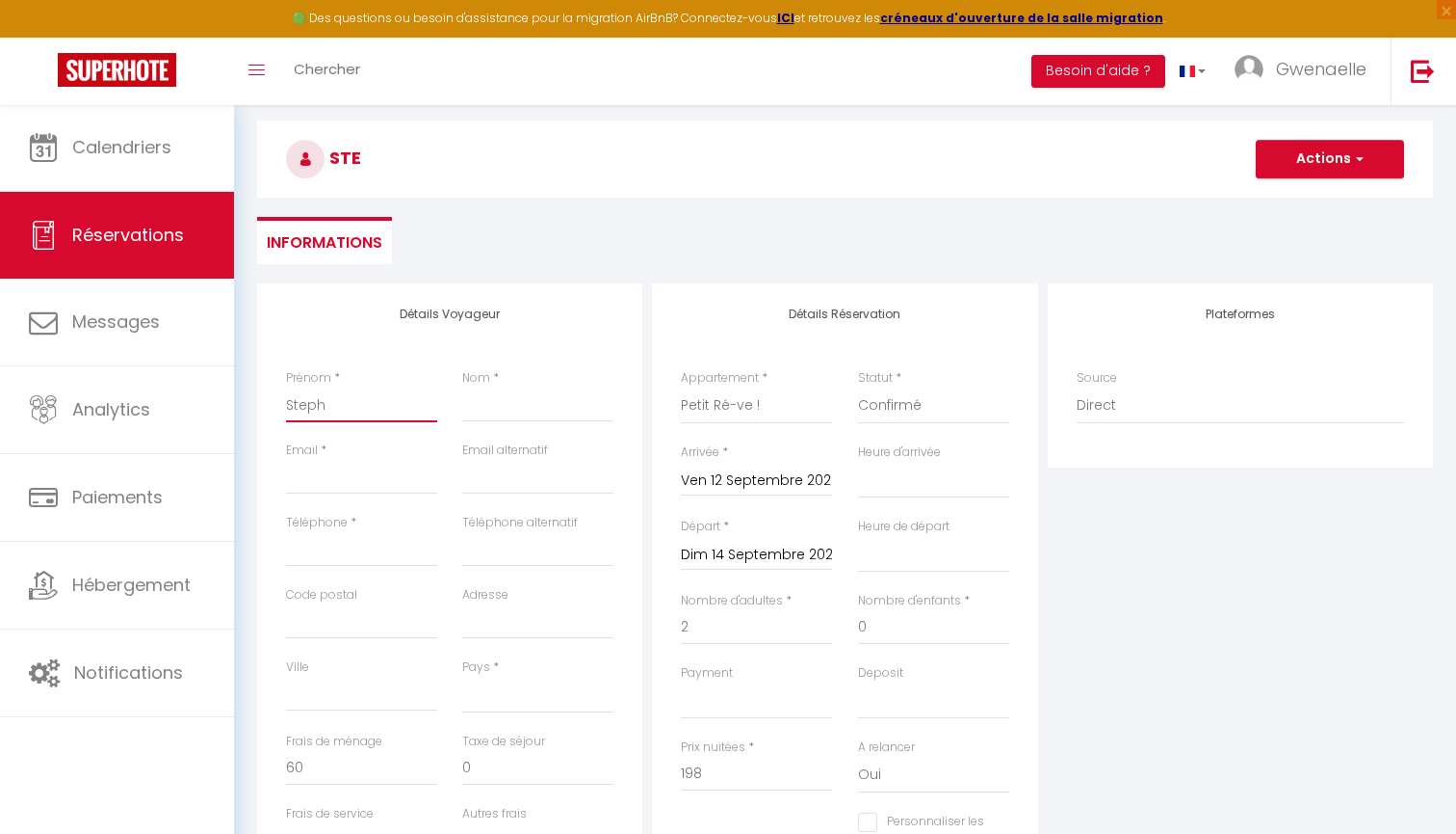
select select
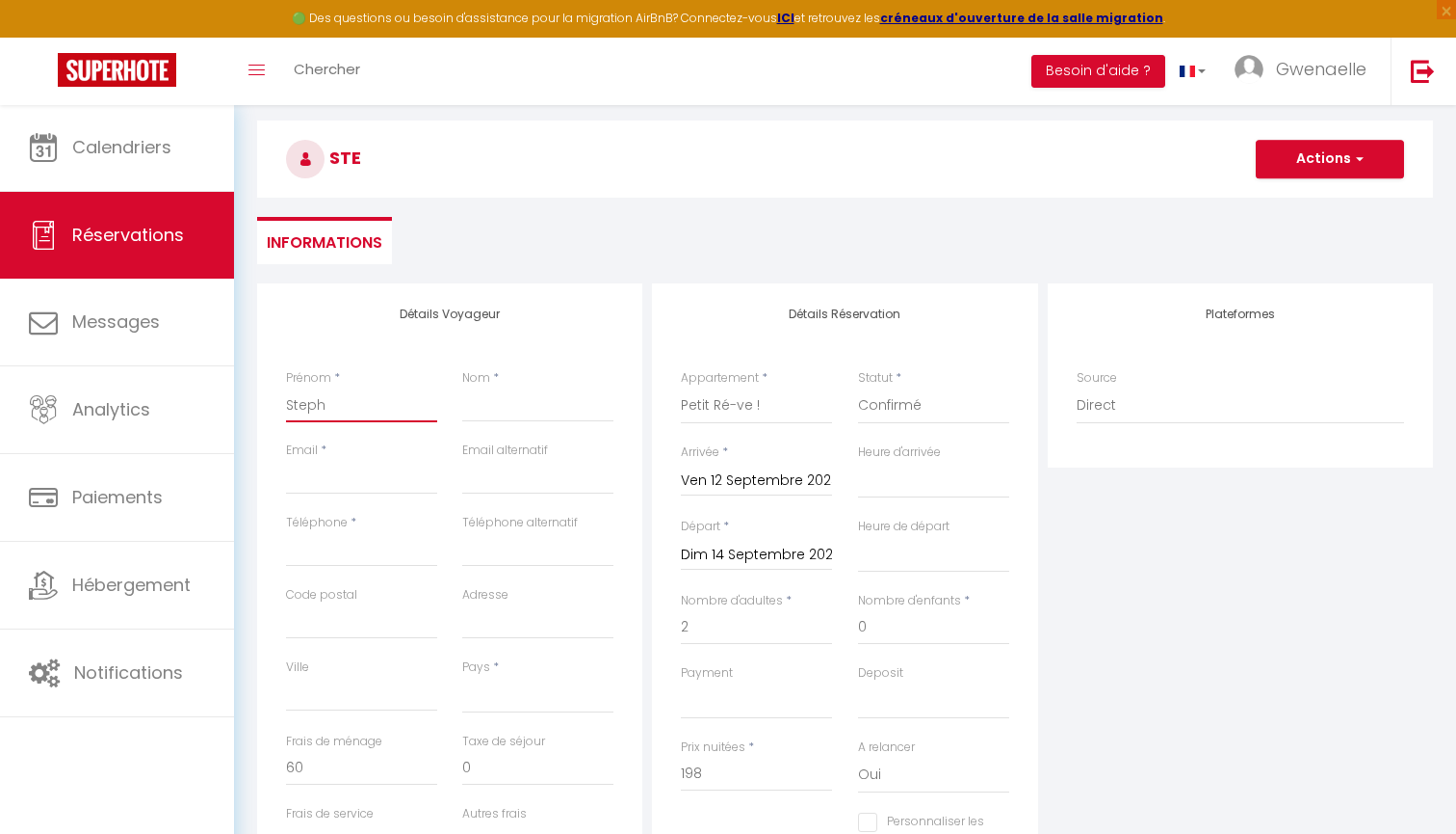
checkbox input "false"
type input "Stepha"
select select
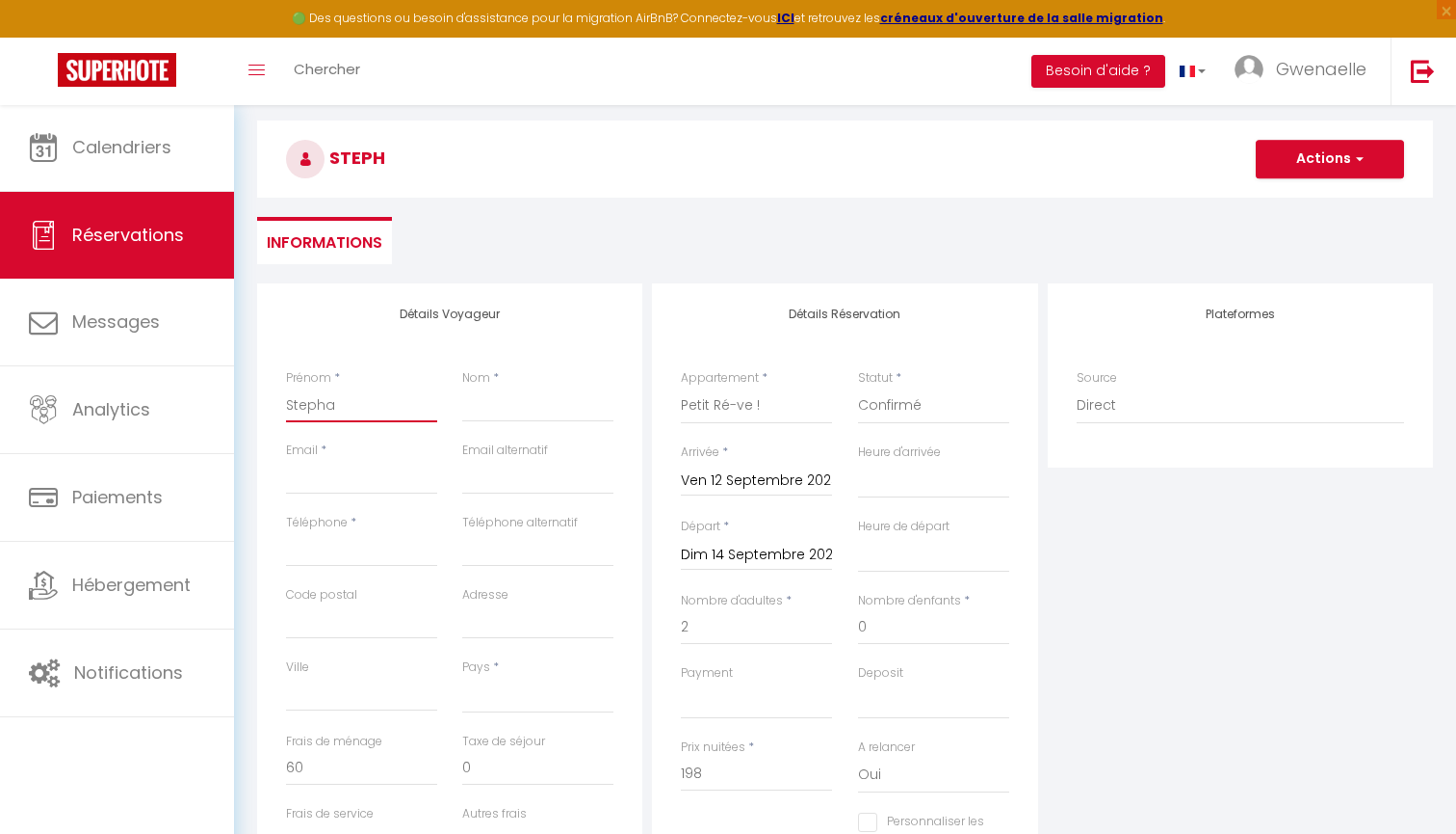
select select
checkbox input "false"
type input "[PERSON_NAME]"
select select
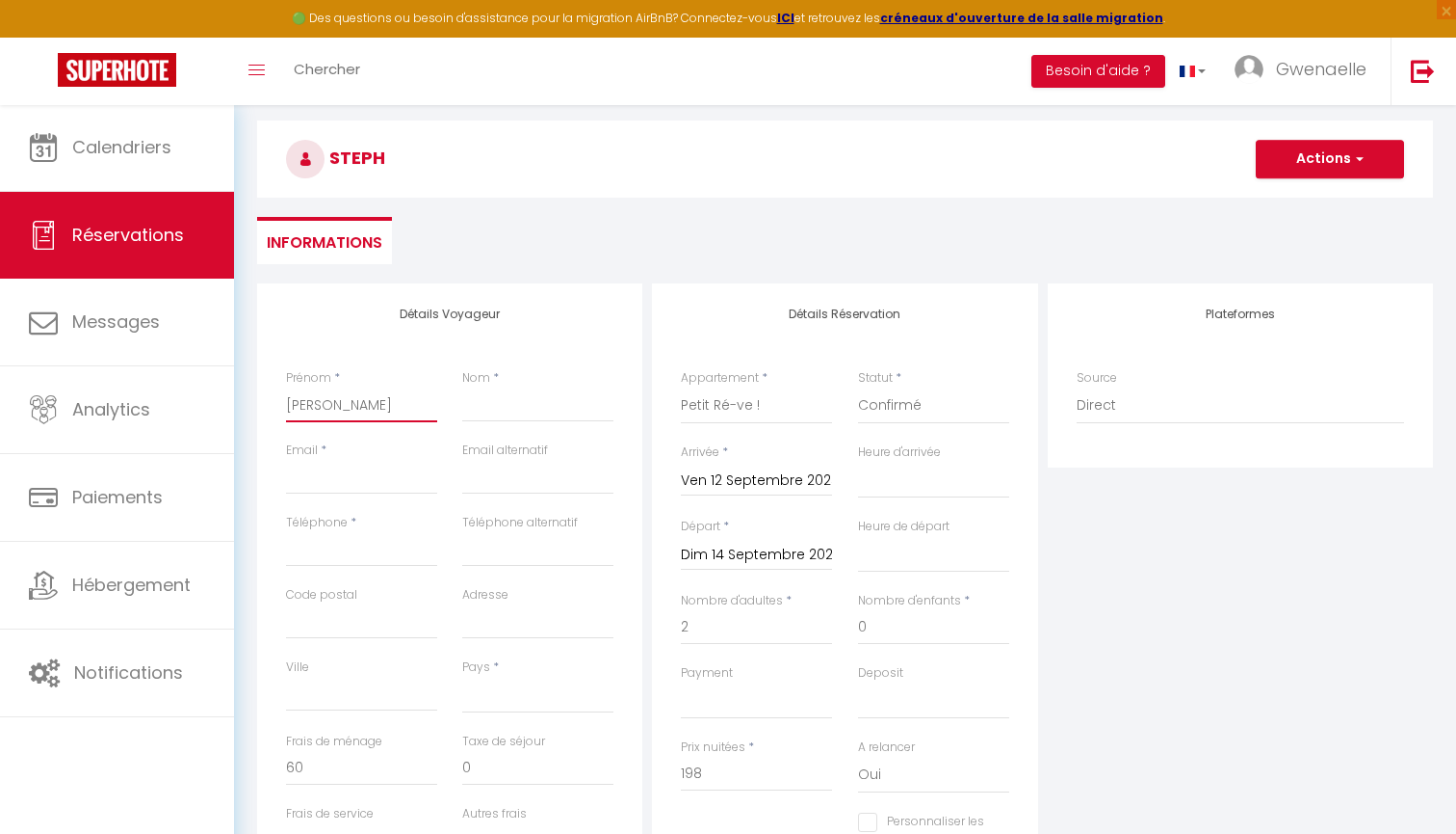
select select
checkbox input "false"
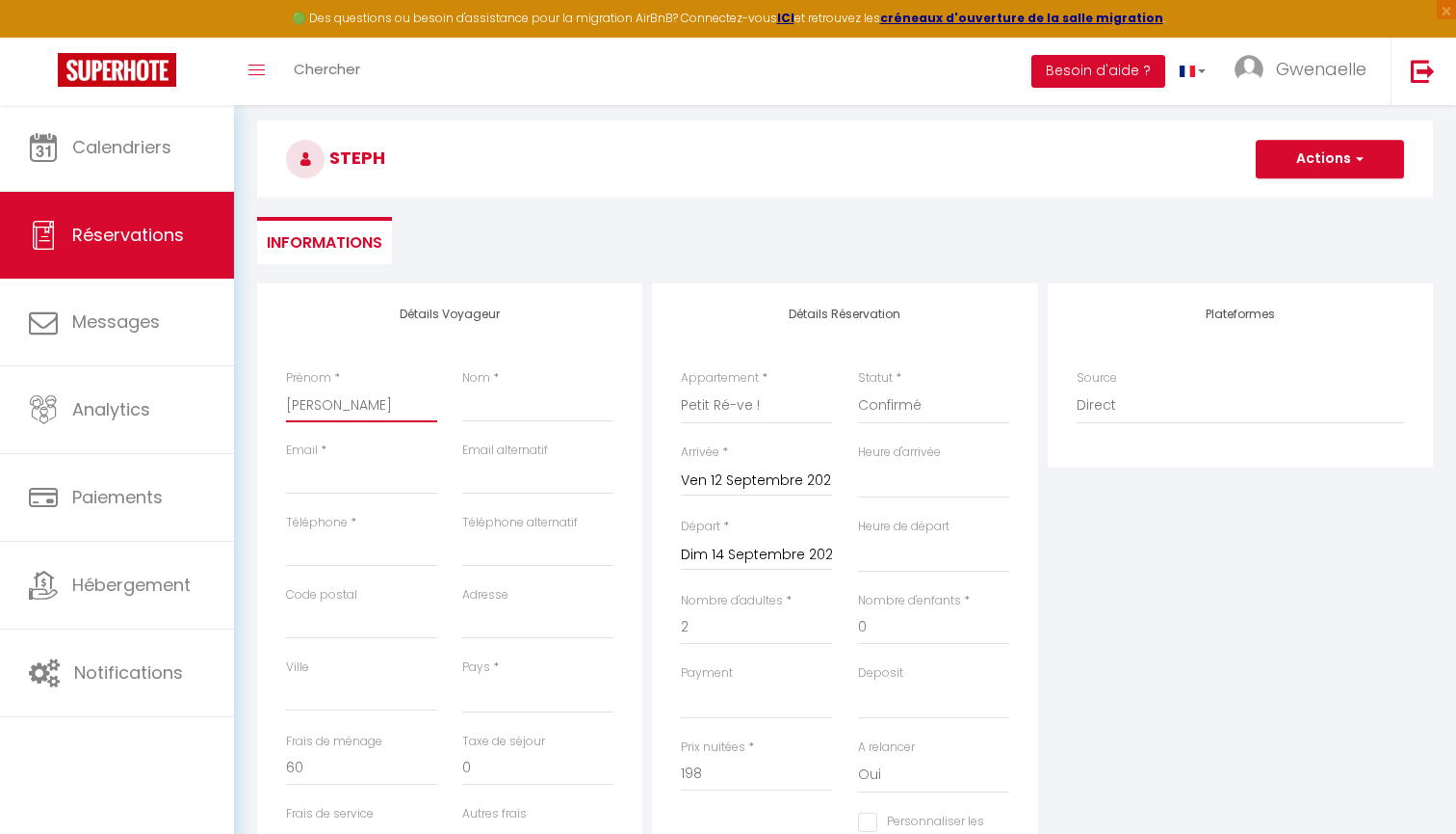
type input "Stephani"
select select
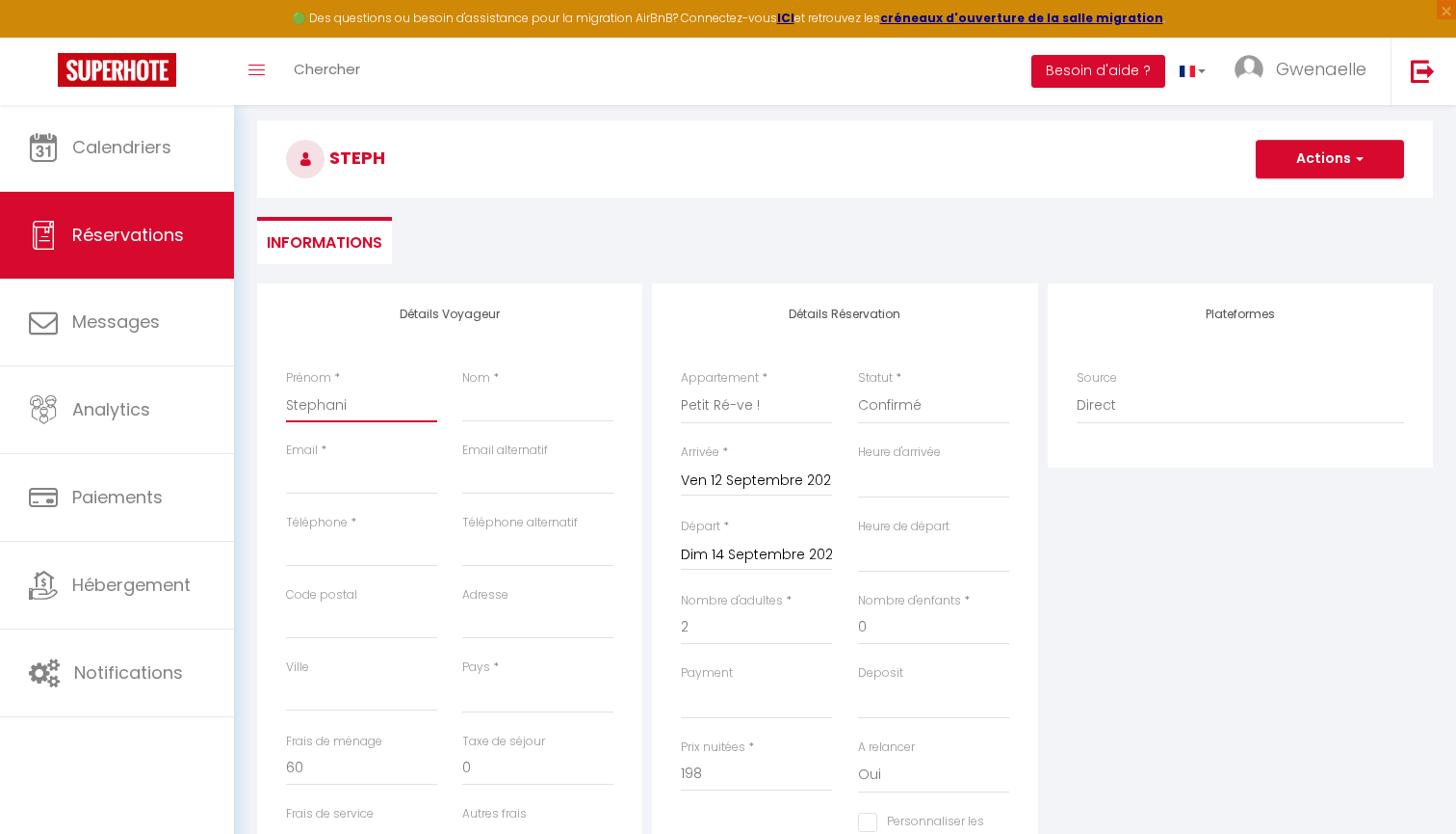
select select
checkbox input "false"
type input "[PERSON_NAME]"
select select
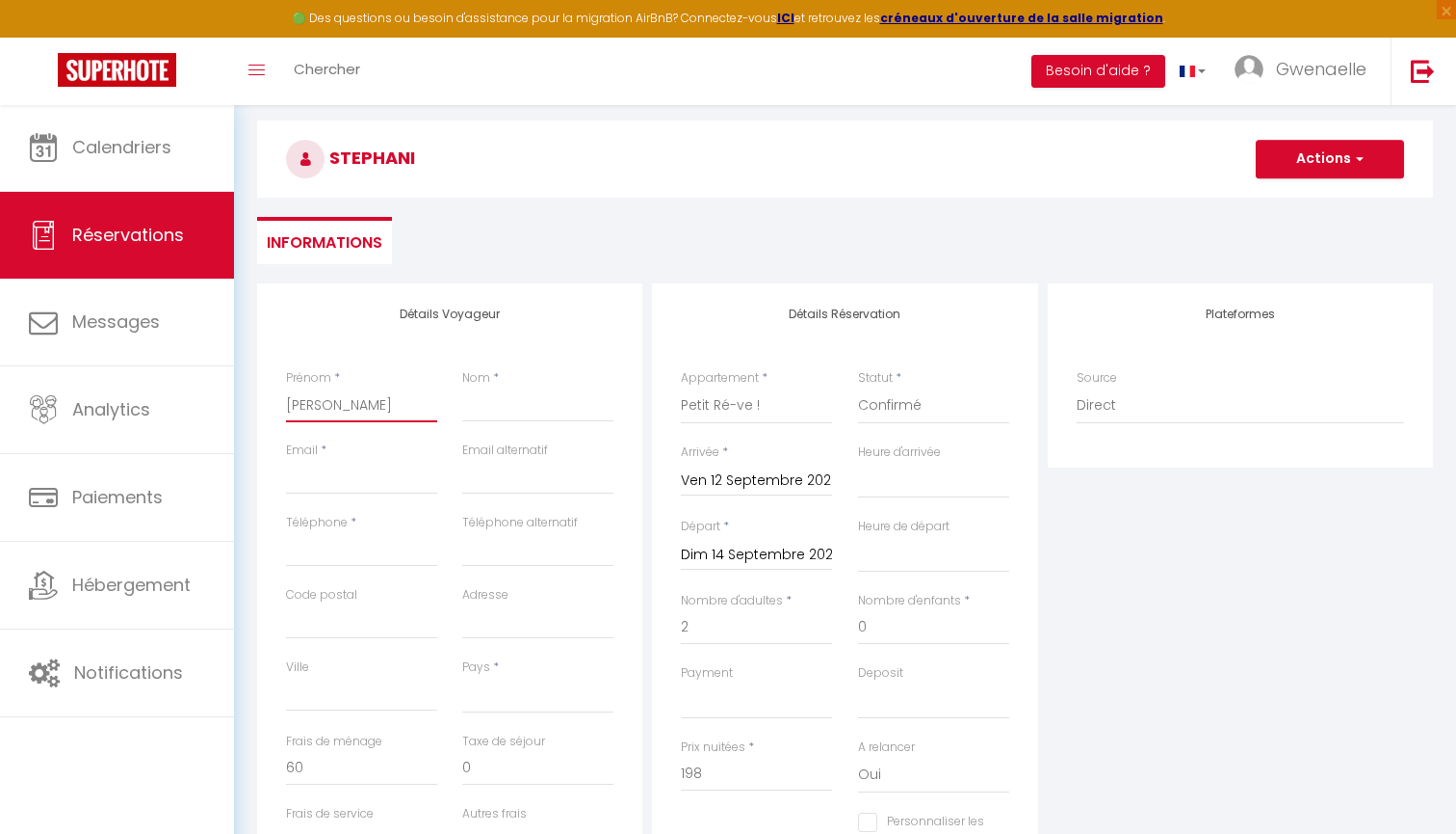
select select
checkbox input "false"
type input "[PERSON_NAME]"
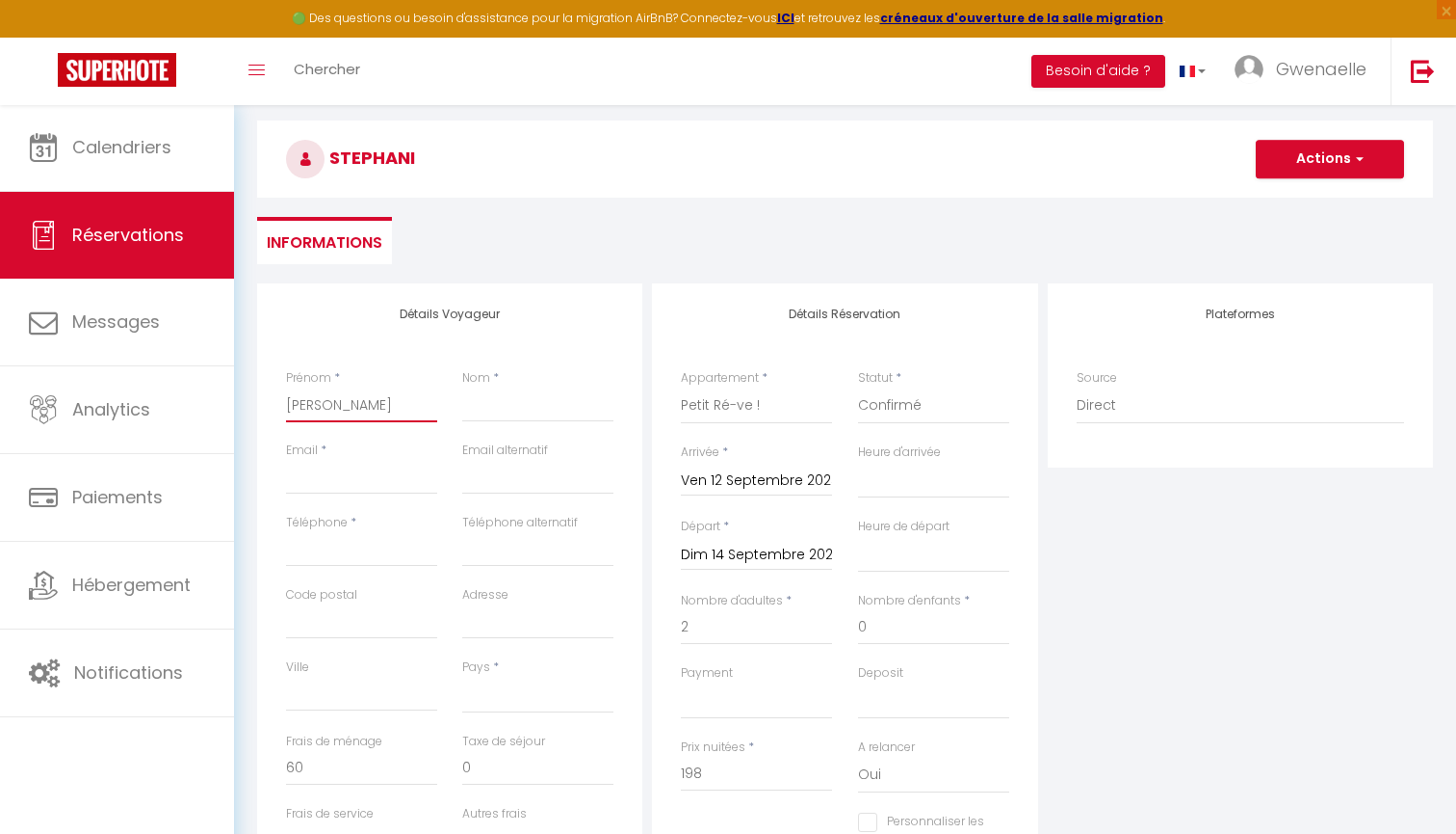
select select
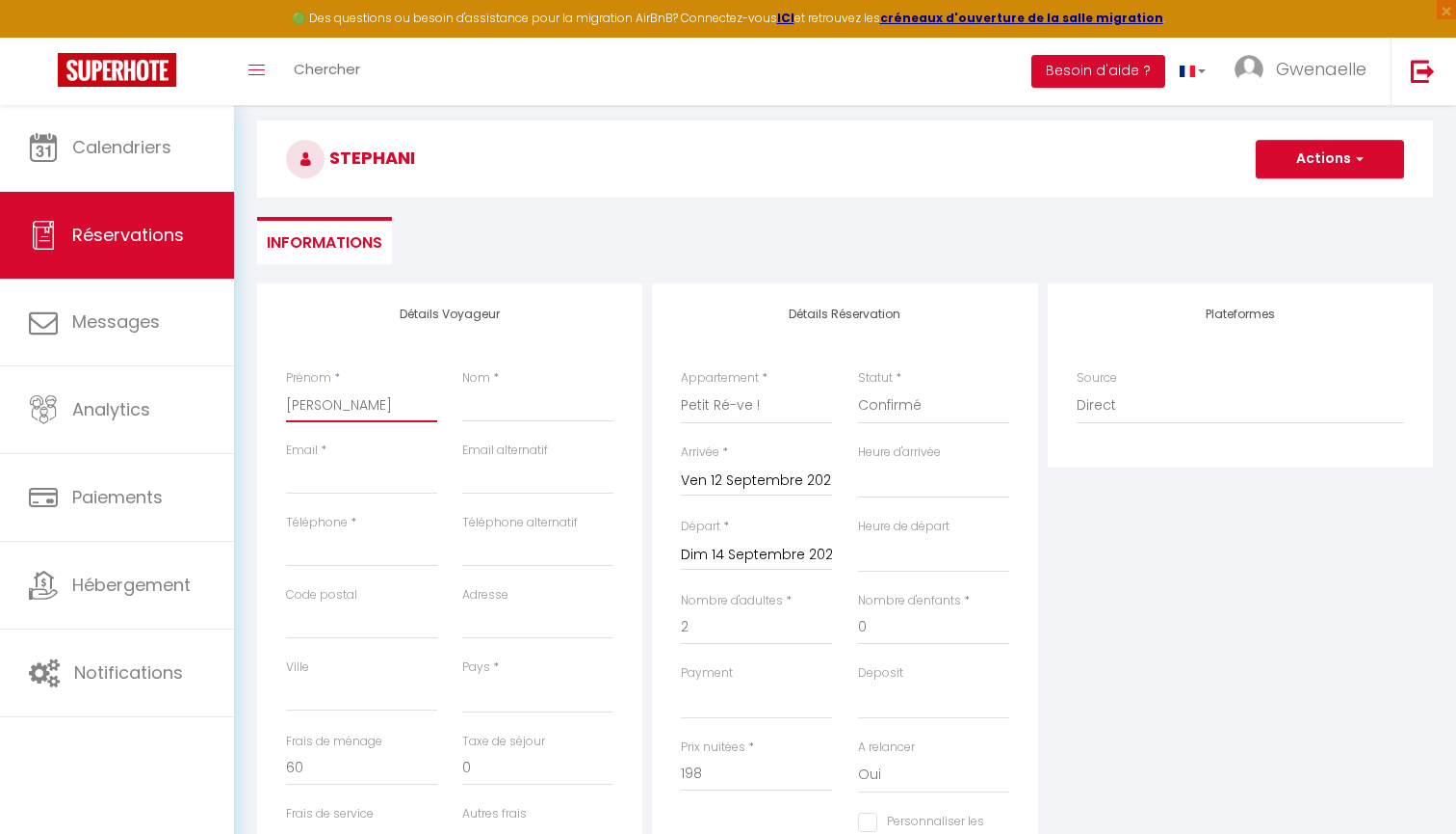
checkbox input "false"
type input "[PERSON_NAME]"
type input "B"
select select
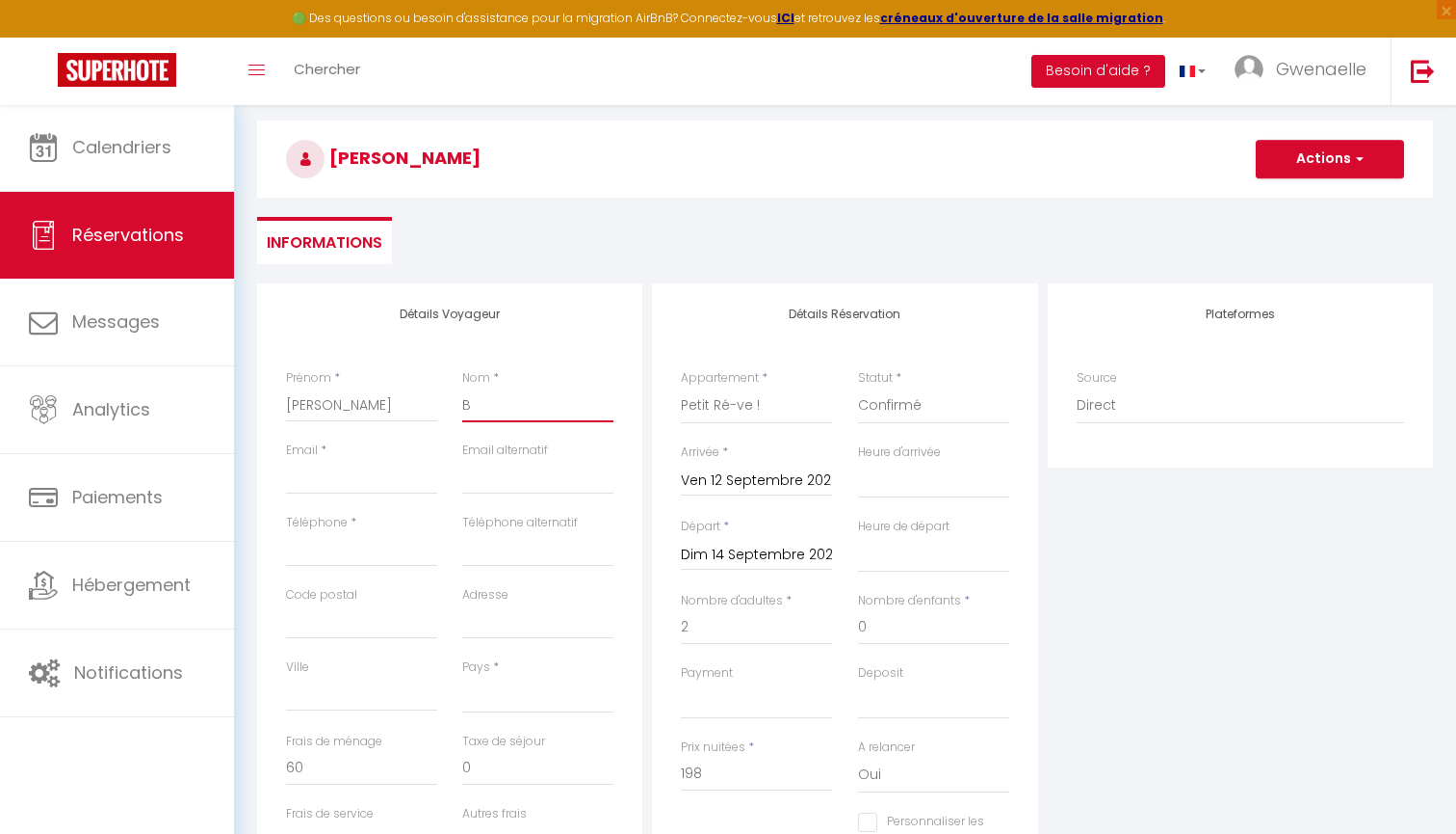
select select
checkbox input "false"
type input "Ba"
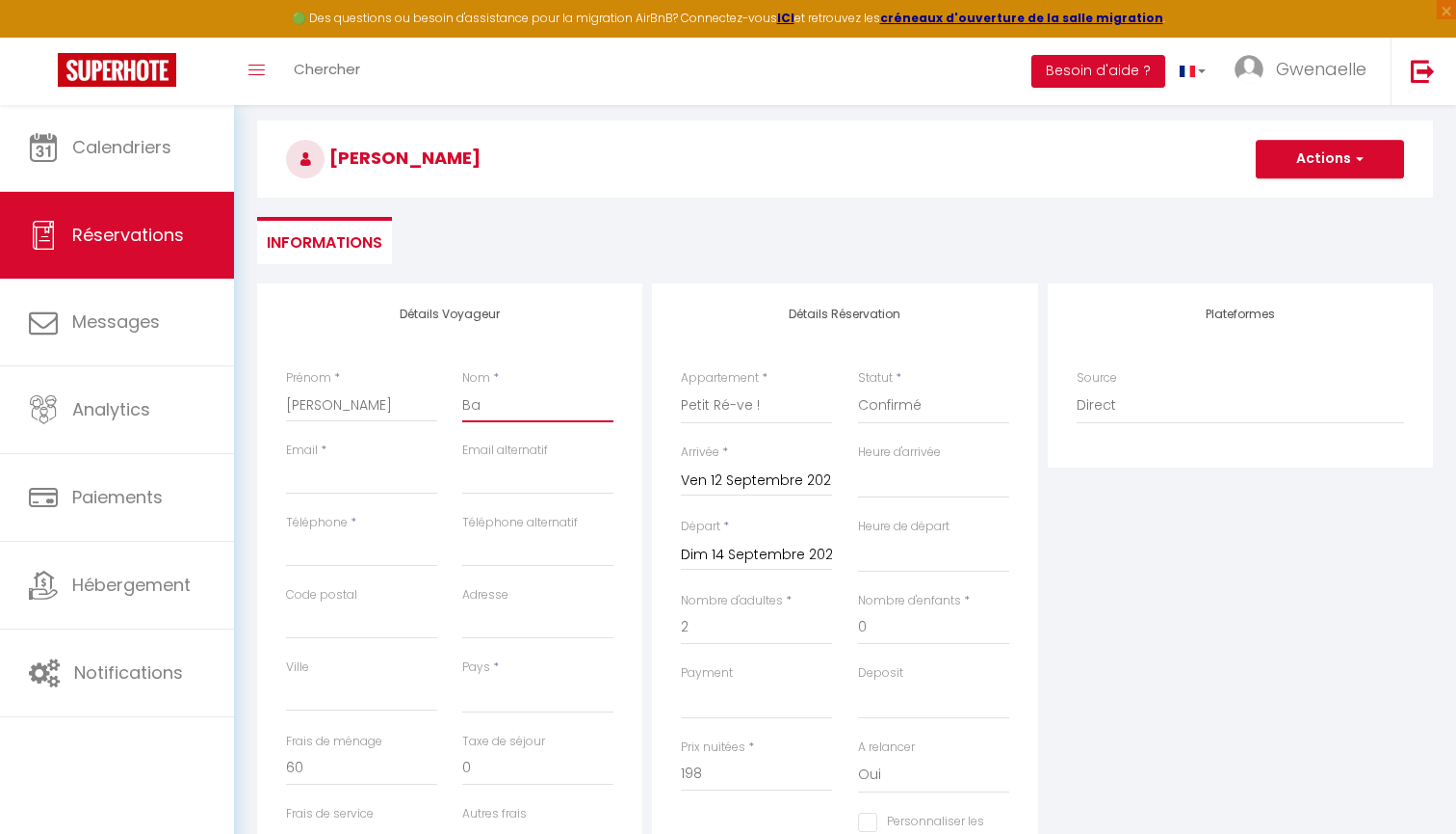
select select
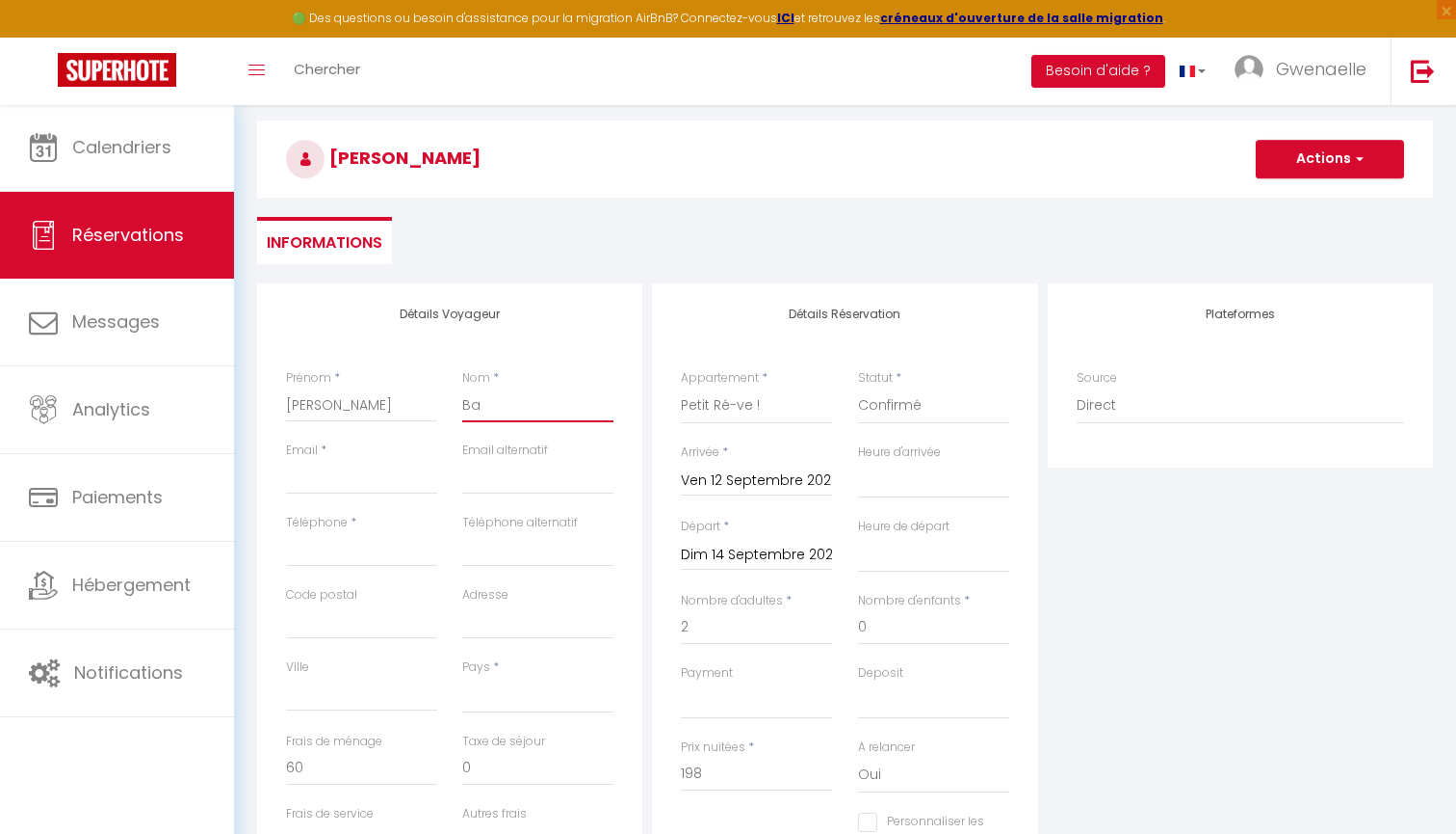
checkbox input "false"
type input "Bar"
select select
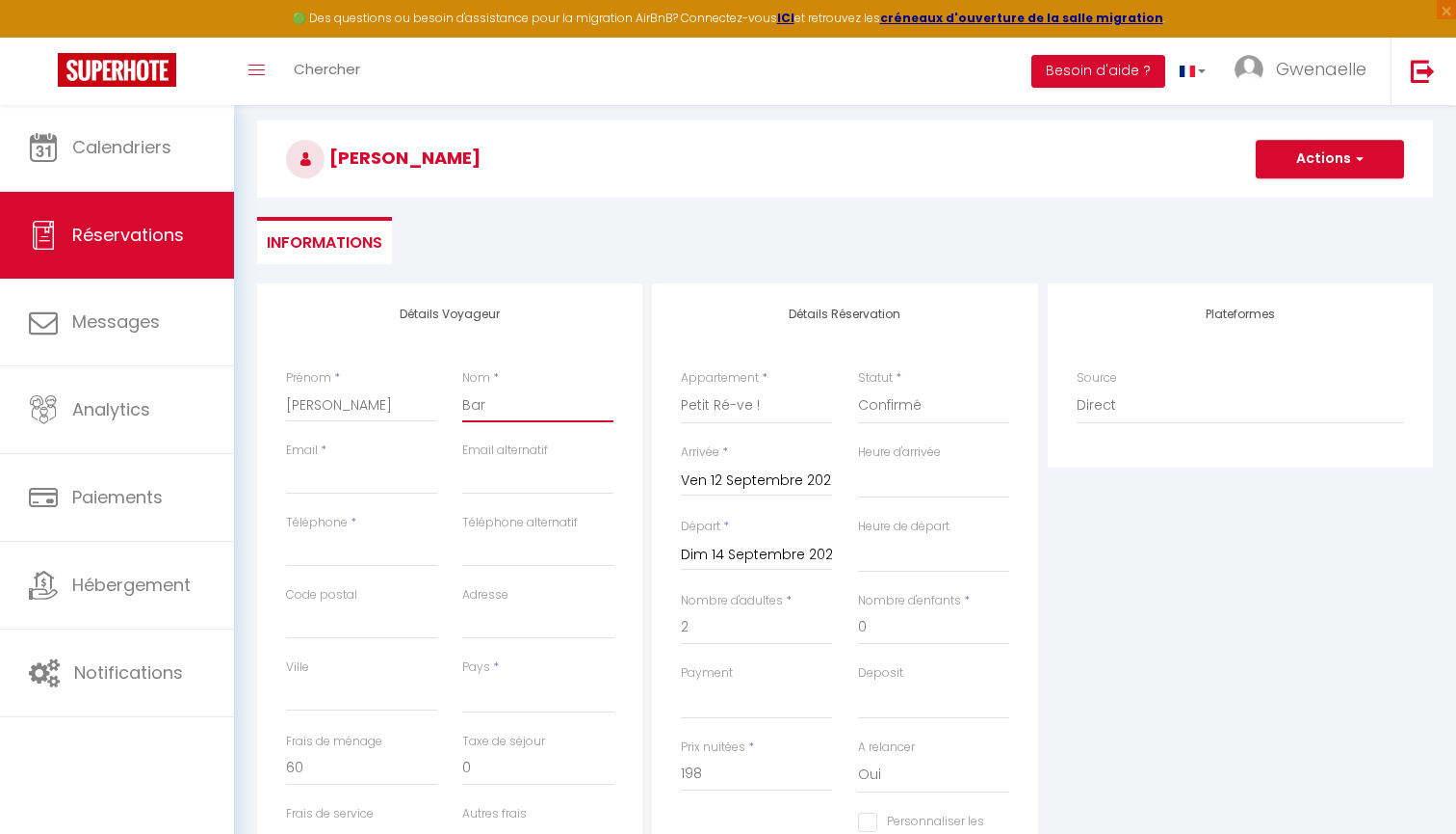
select select
checkbox input "false"
type input "[PERSON_NAME]"
select select
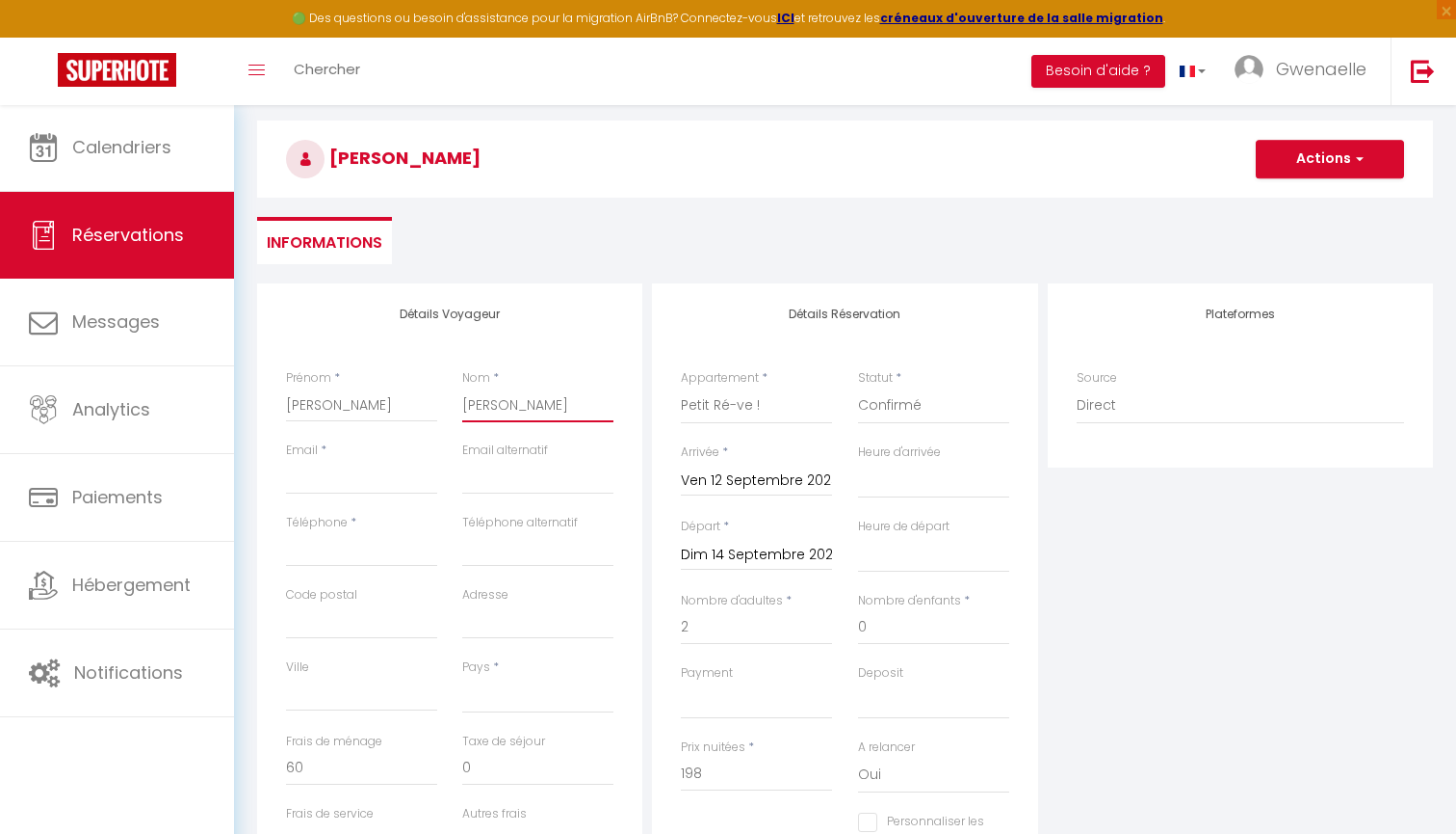
select select
checkbox input "false"
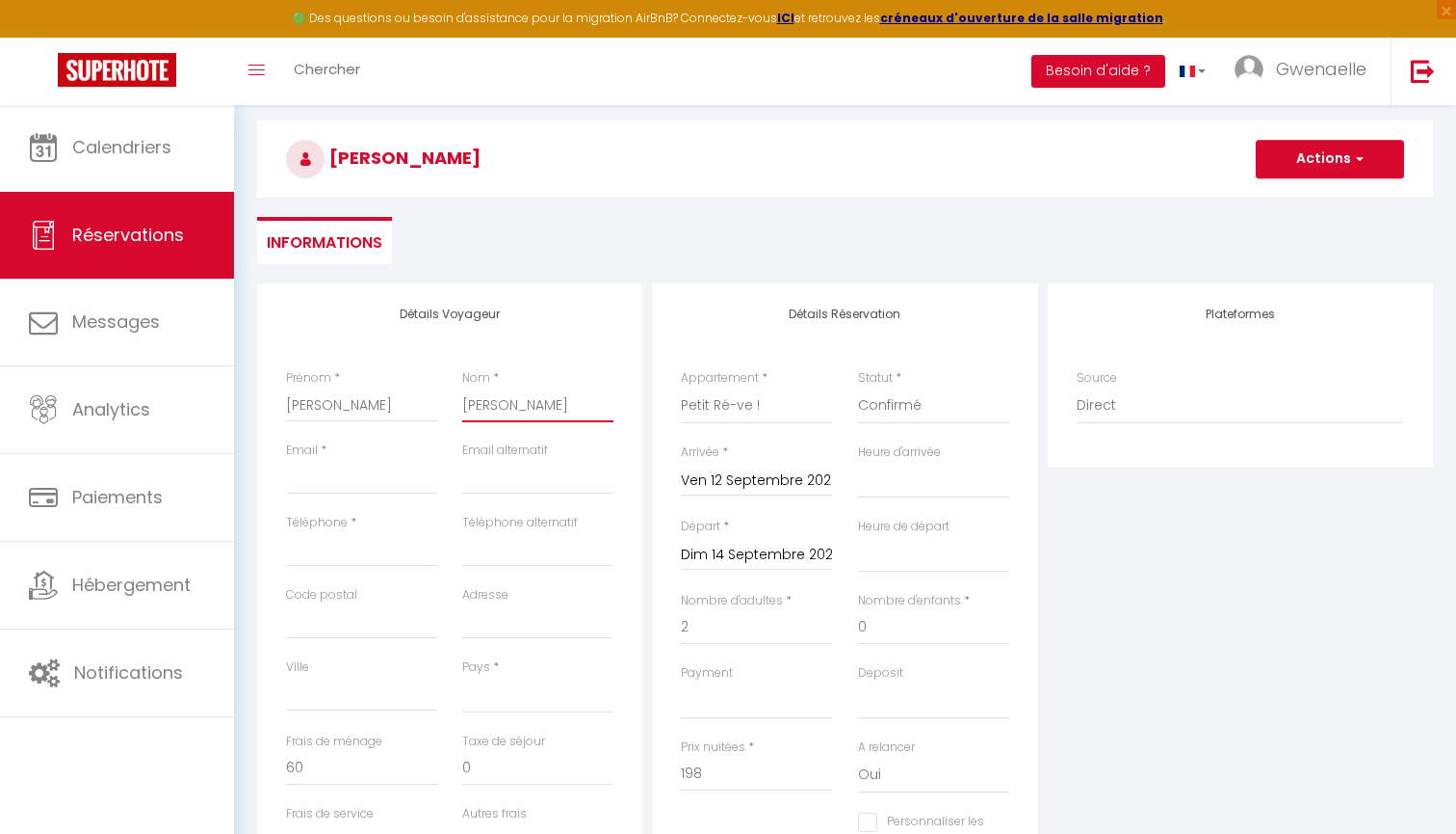
type input "Barré"
select select
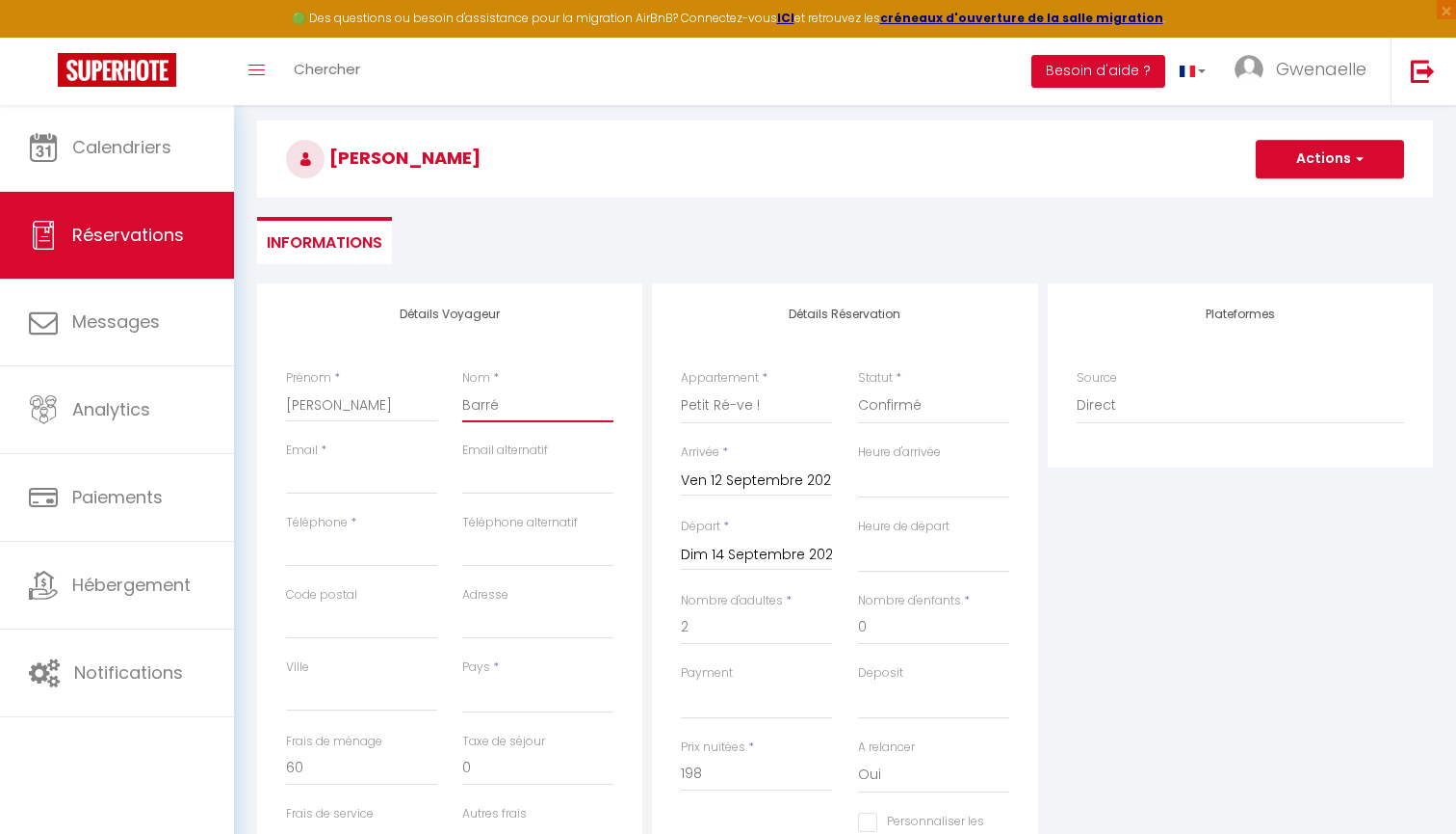
select select
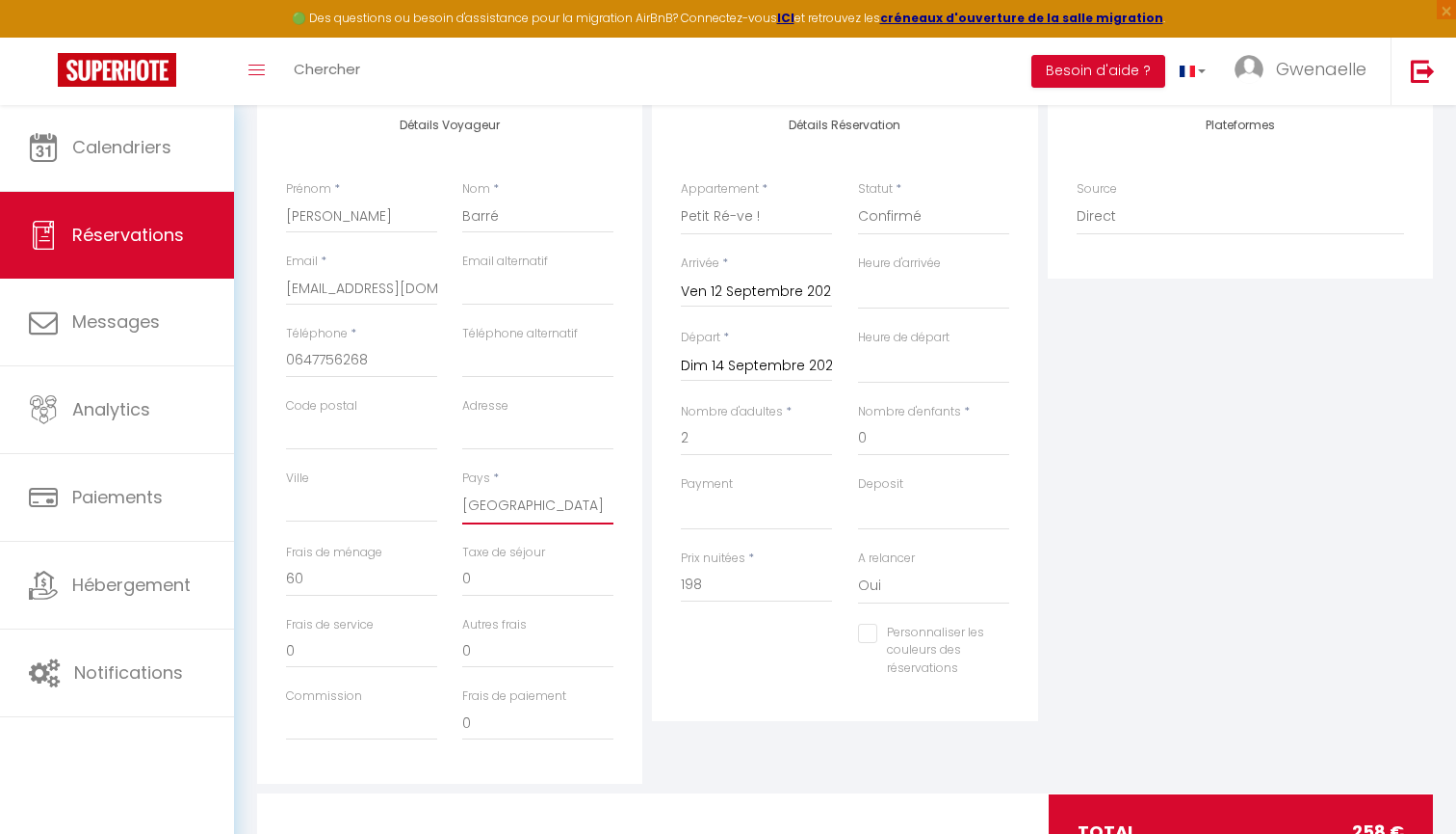
scroll to position [343, 0]
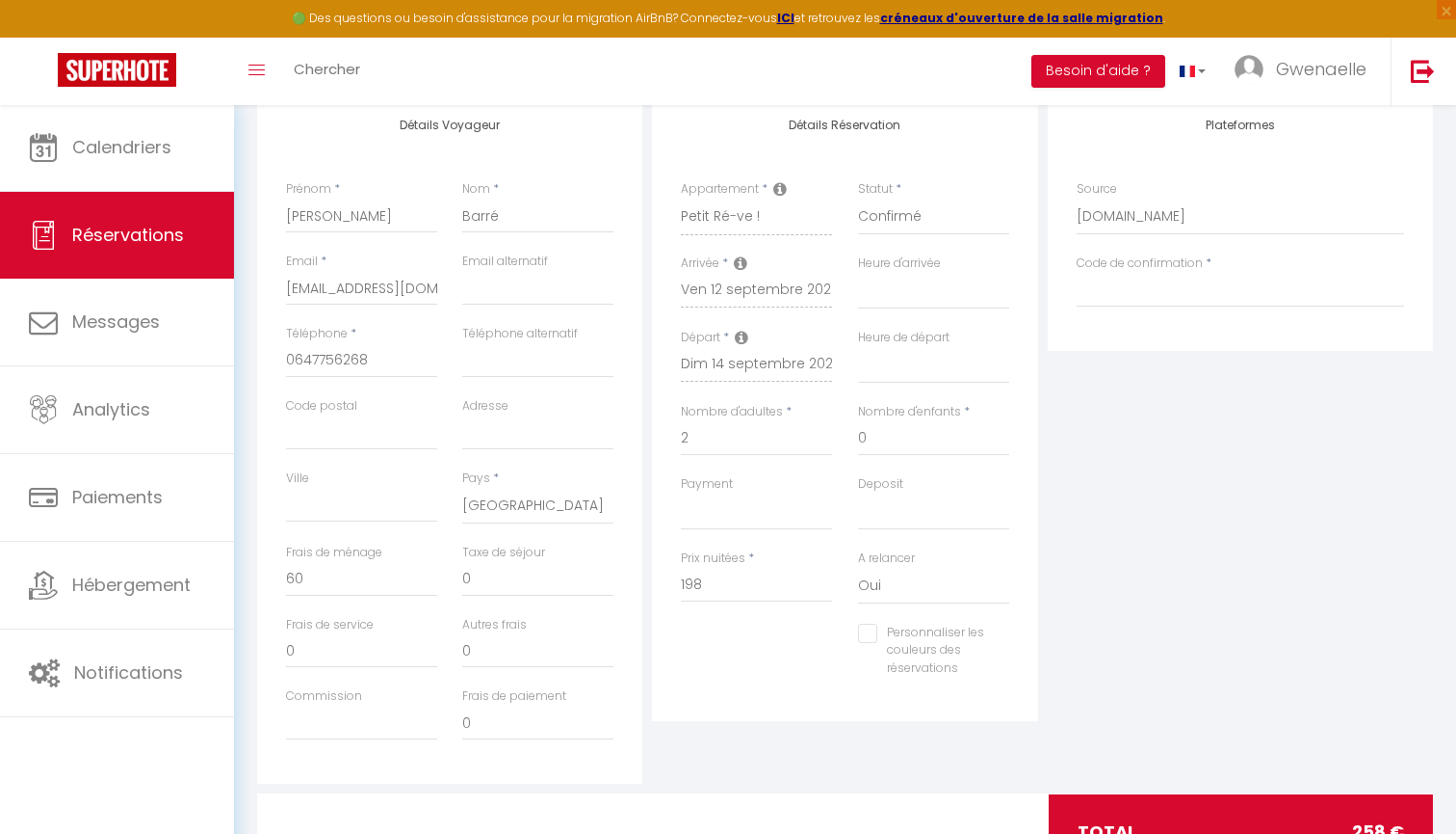
click at [784, 188] on icon at bounding box center [780, 189] width 14 height 15
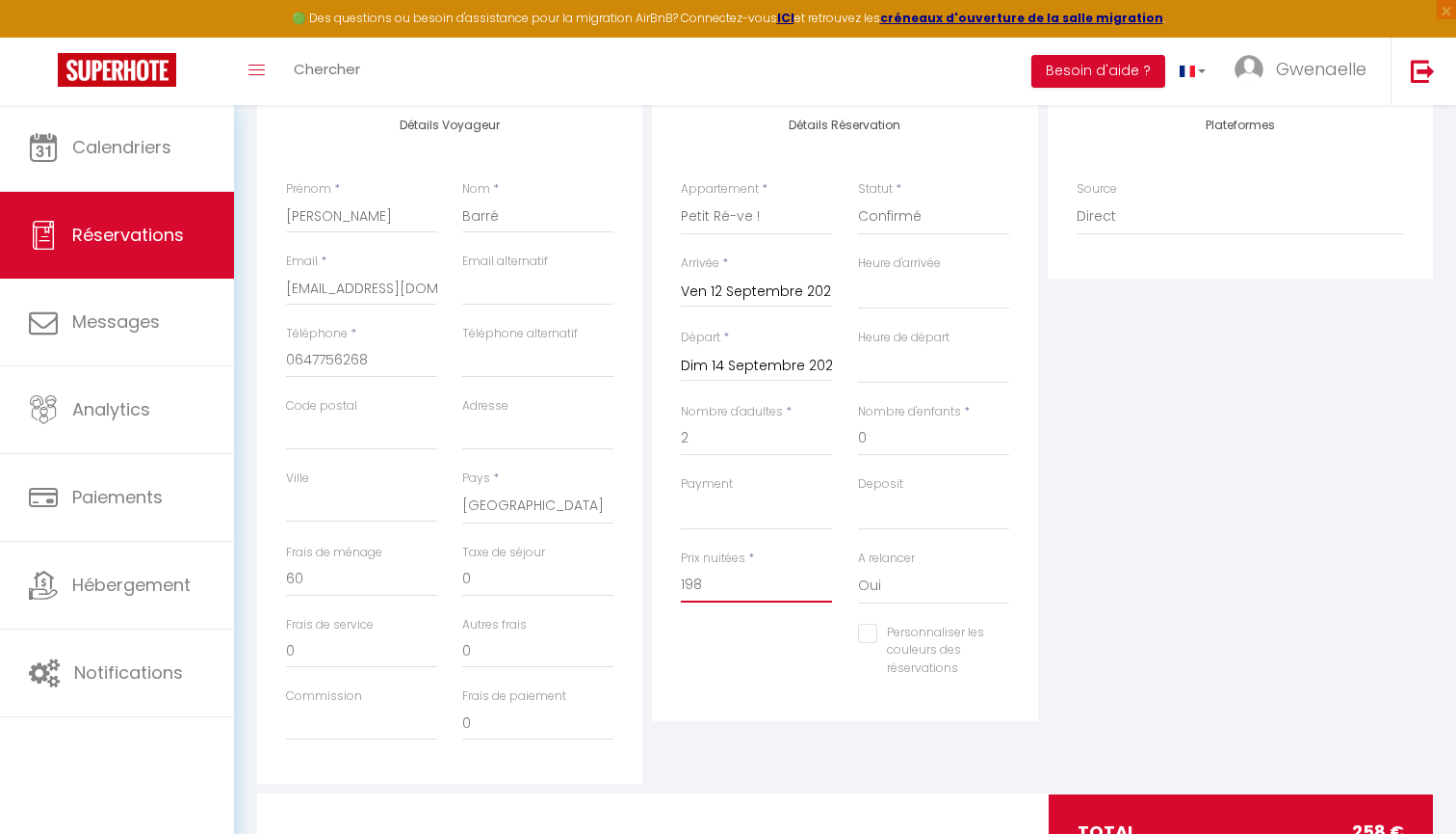
drag, startPoint x: 718, startPoint y: 579, endPoint x: 648, endPoint y: 578, distance: 70.0
click at [648, 578] on div "Détails Réservation Appartement * [GEOGRAPHIC_DATA] avec Piscine proche de la p…" at bounding box center [845, 438] width 395 height 689
click at [762, 631] on div "Personnaliser les couleurs des réservations #D7092E" at bounding box center [844, 661] width 353 height 75
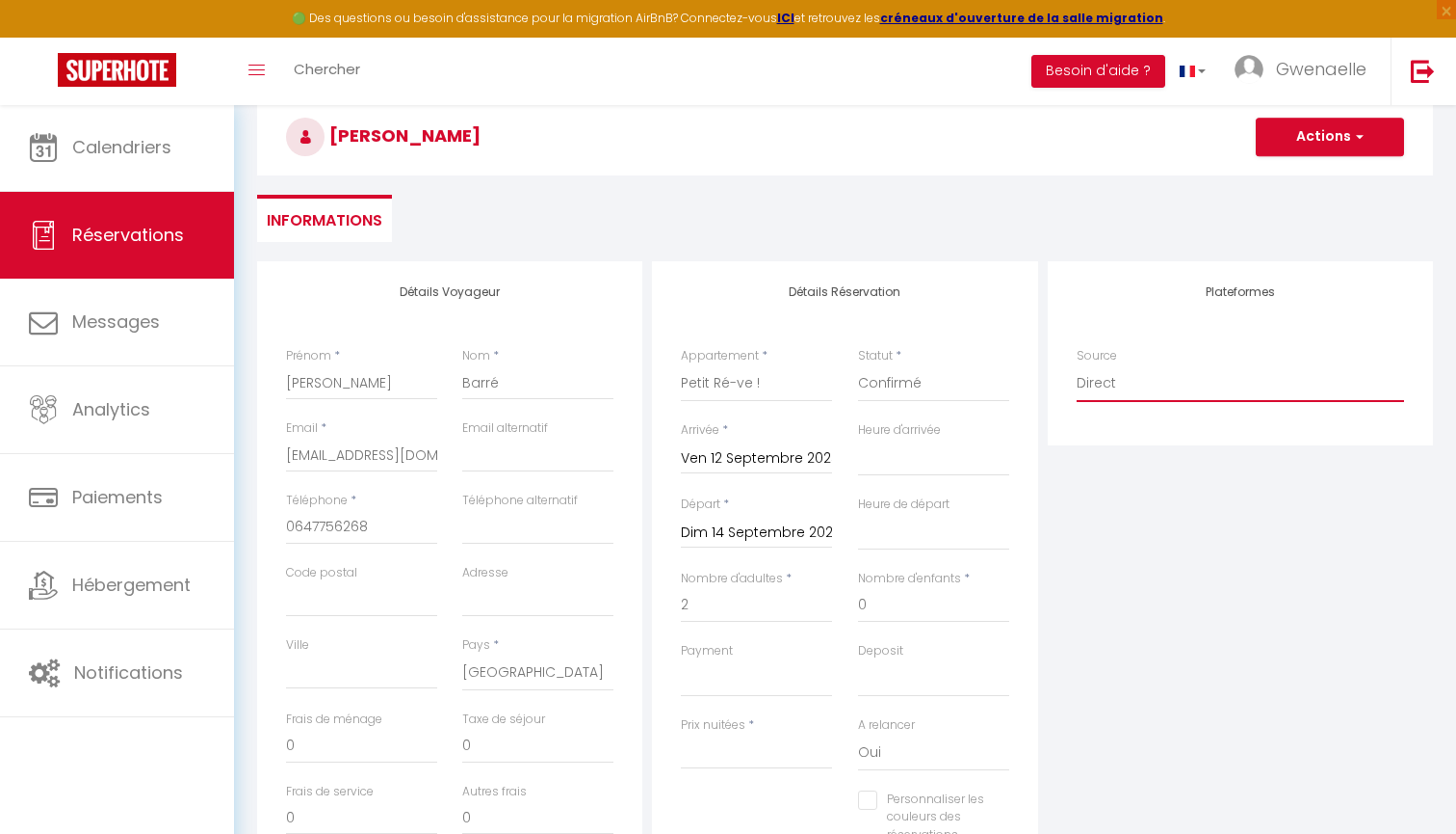
scroll to position [120, 0]
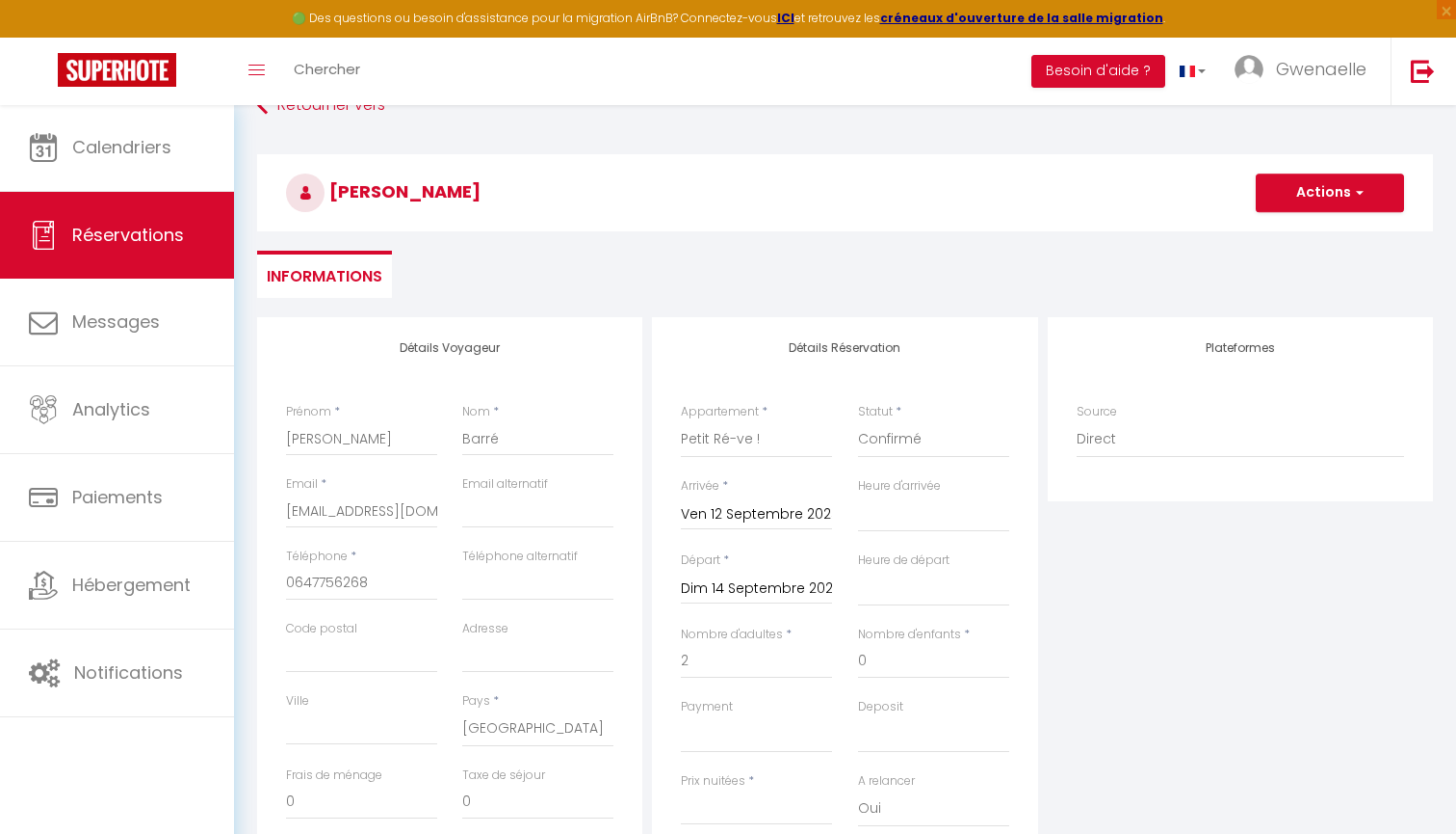
click at [1333, 172] on h3 "[PERSON_NAME]" at bounding box center [845, 193] width 1176 height 77
click at [1334, 193] on button "Actions" at bounding box center [1329, 193] width 148 height 39
click at [1301, 238] on link "Enregistrer" at bounding box center [1310, 235] width 152 height 25
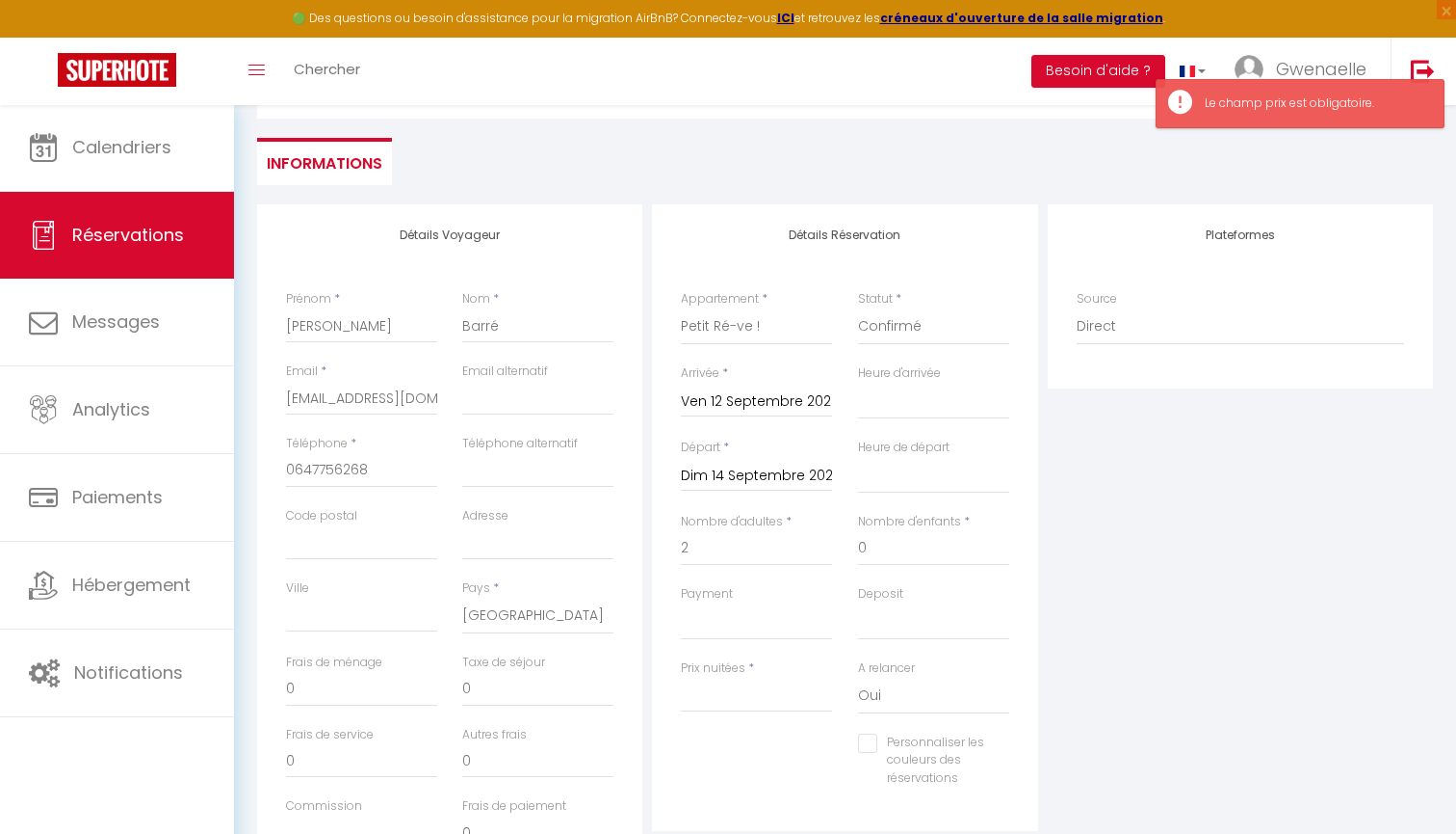
scroll to position [250, 0]
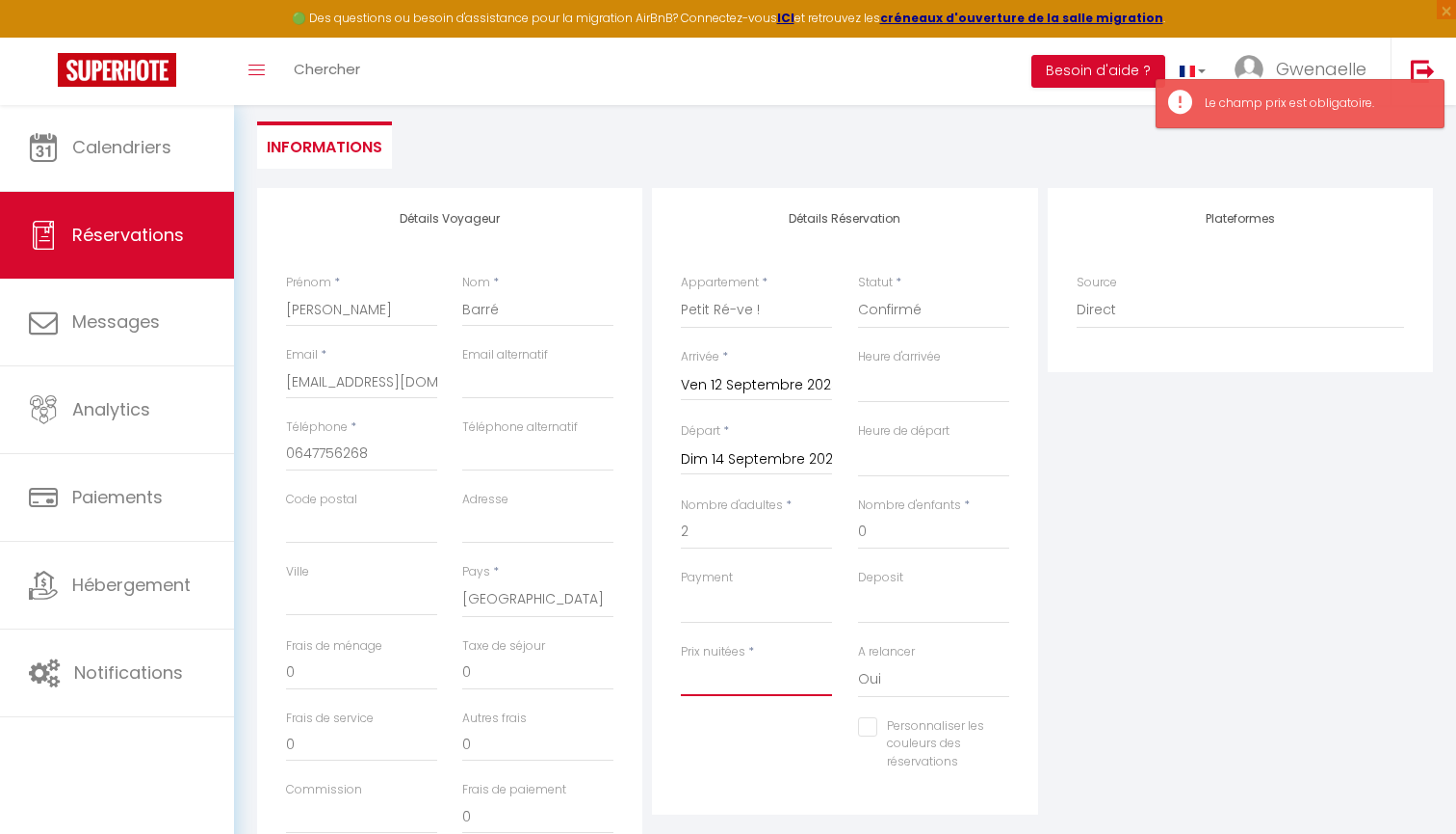
click at [724, 661] on input "Prix nuitées" at bounding box center [756, 678] width 151 height 35
click at [710, 767] on div "Personnaliser les couleurs des réservations #D7092E" at bounding box center [844, 754] width 353 height 75
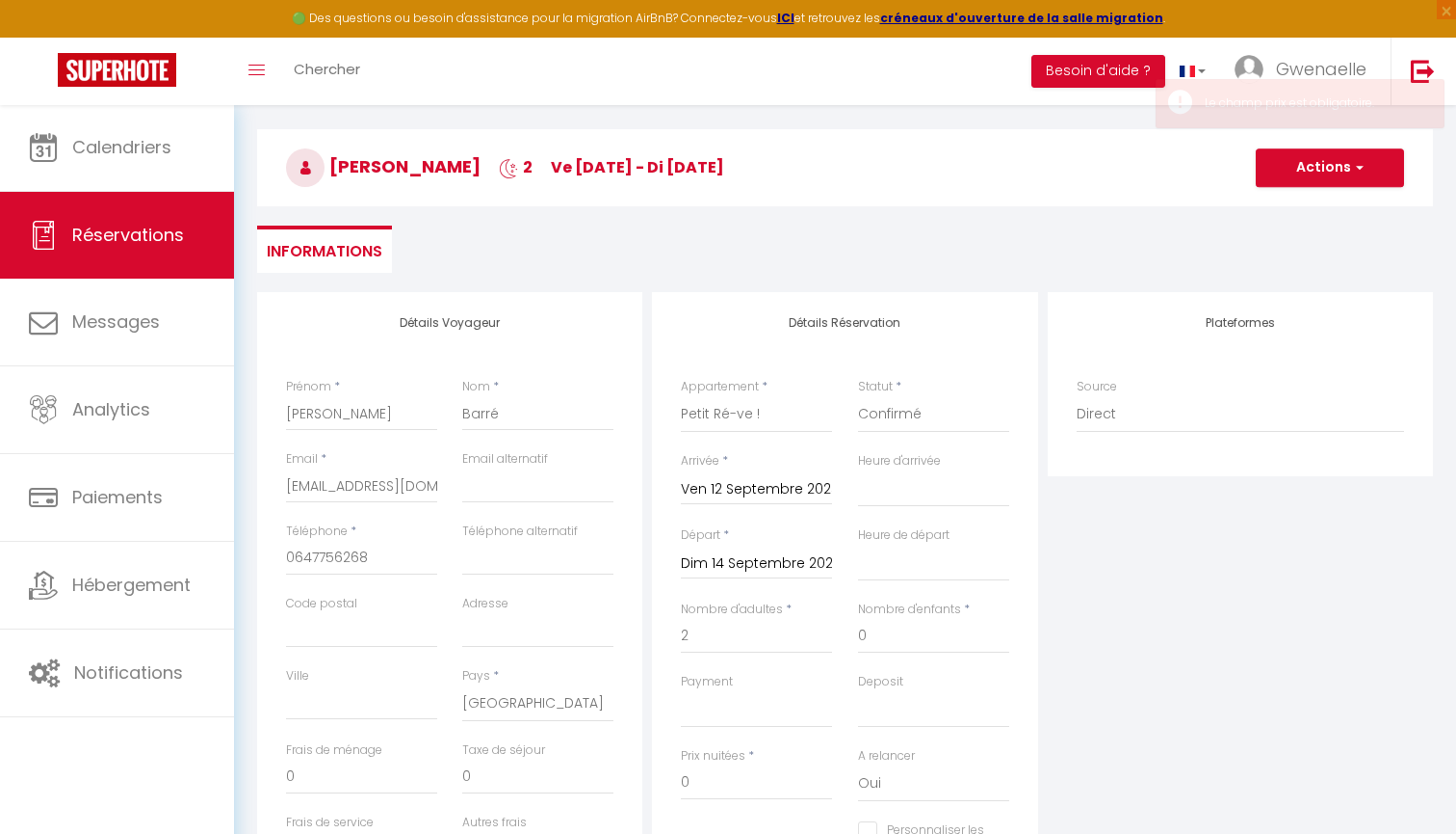
scroll to position [111, 0]
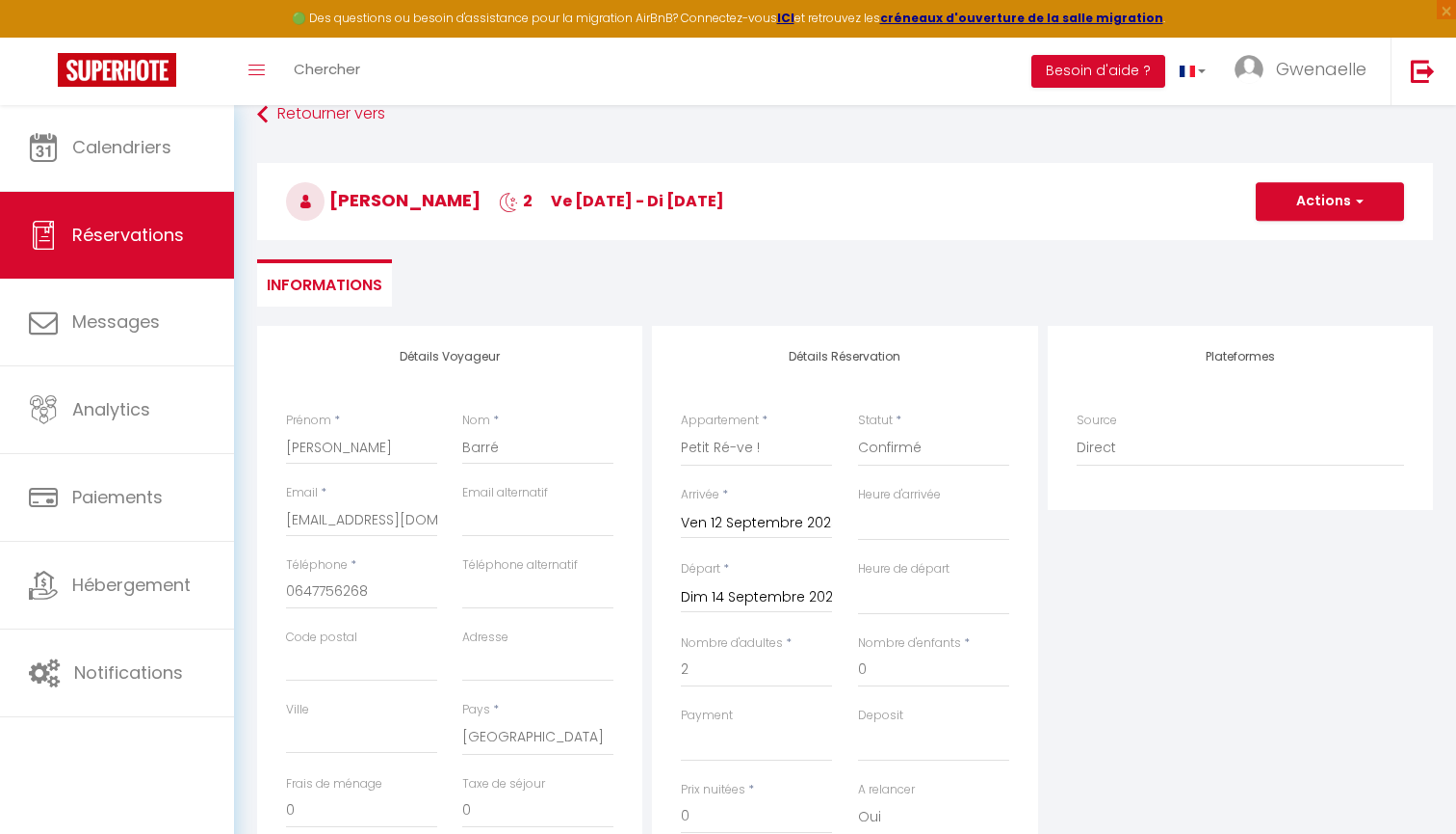
click at [1348, 208] on button "Actions" at bounding box center [1329, 201] width 148 height 39
click at [1313, 243] on link "Enregistrer" at bounding box center [1310, 244] width 152 height 25
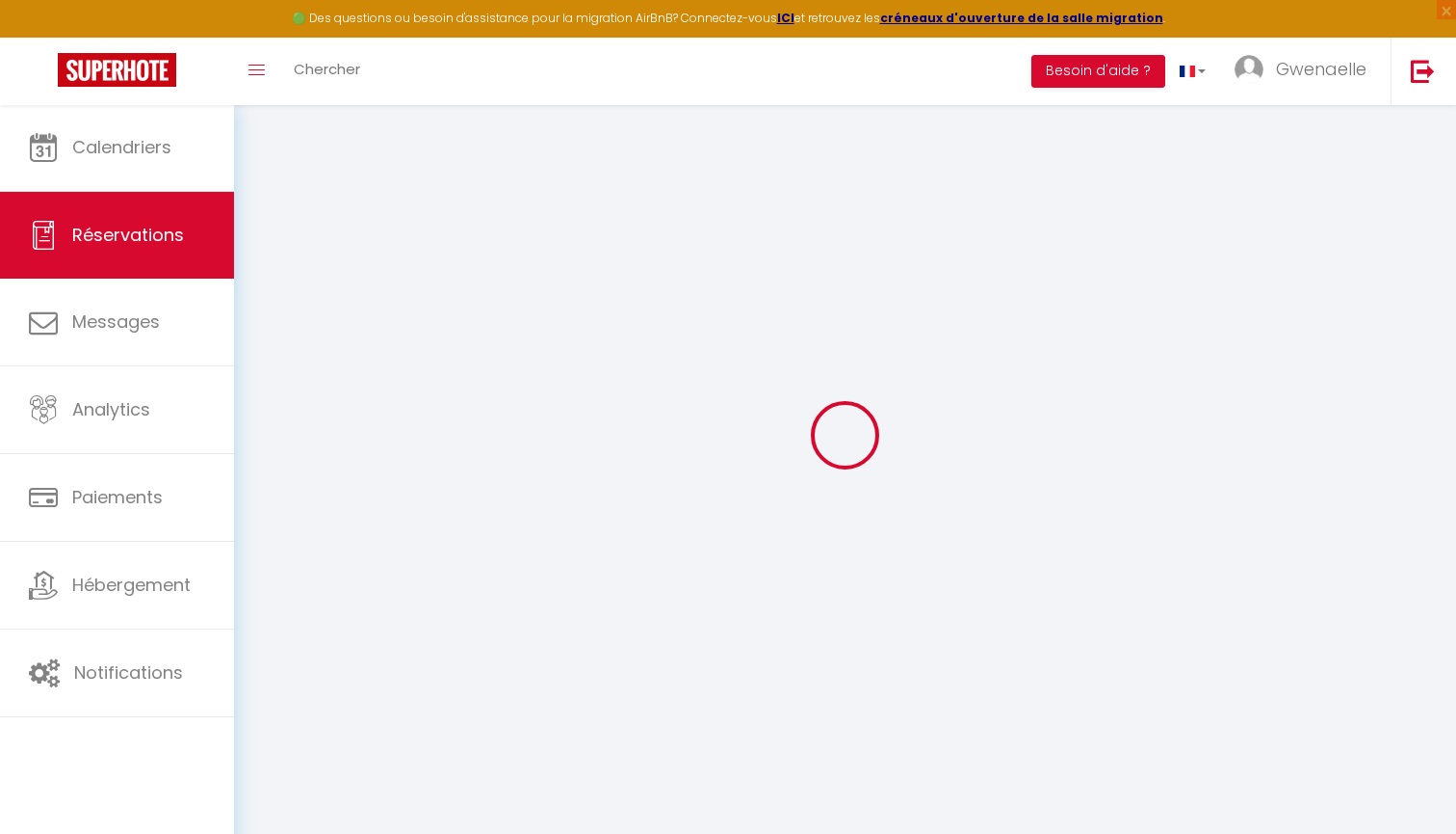
scroll to position [104, 0]
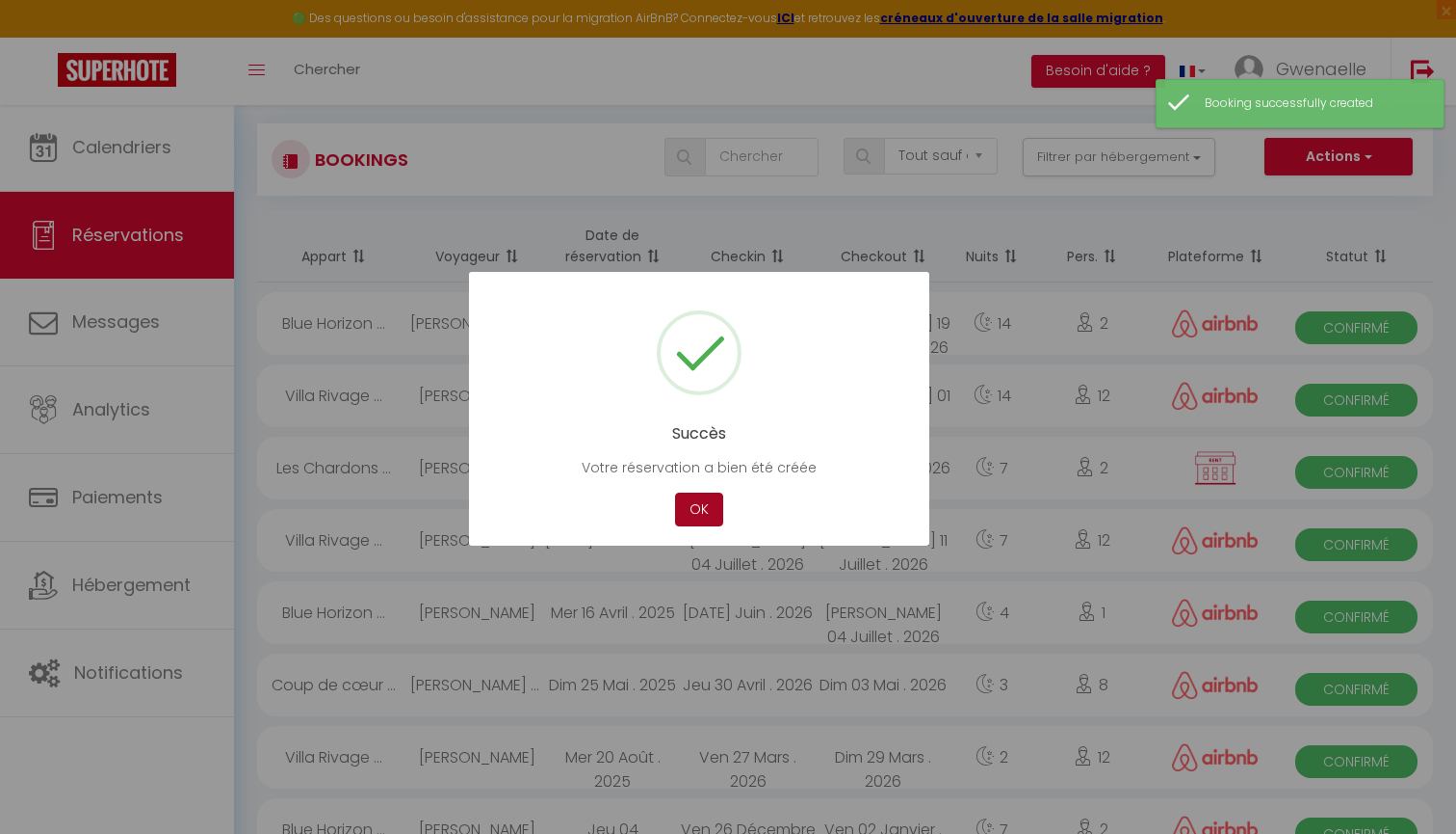
click at [701, 508] on button "OK" at bounding box center [699, 509] width 48 height 34
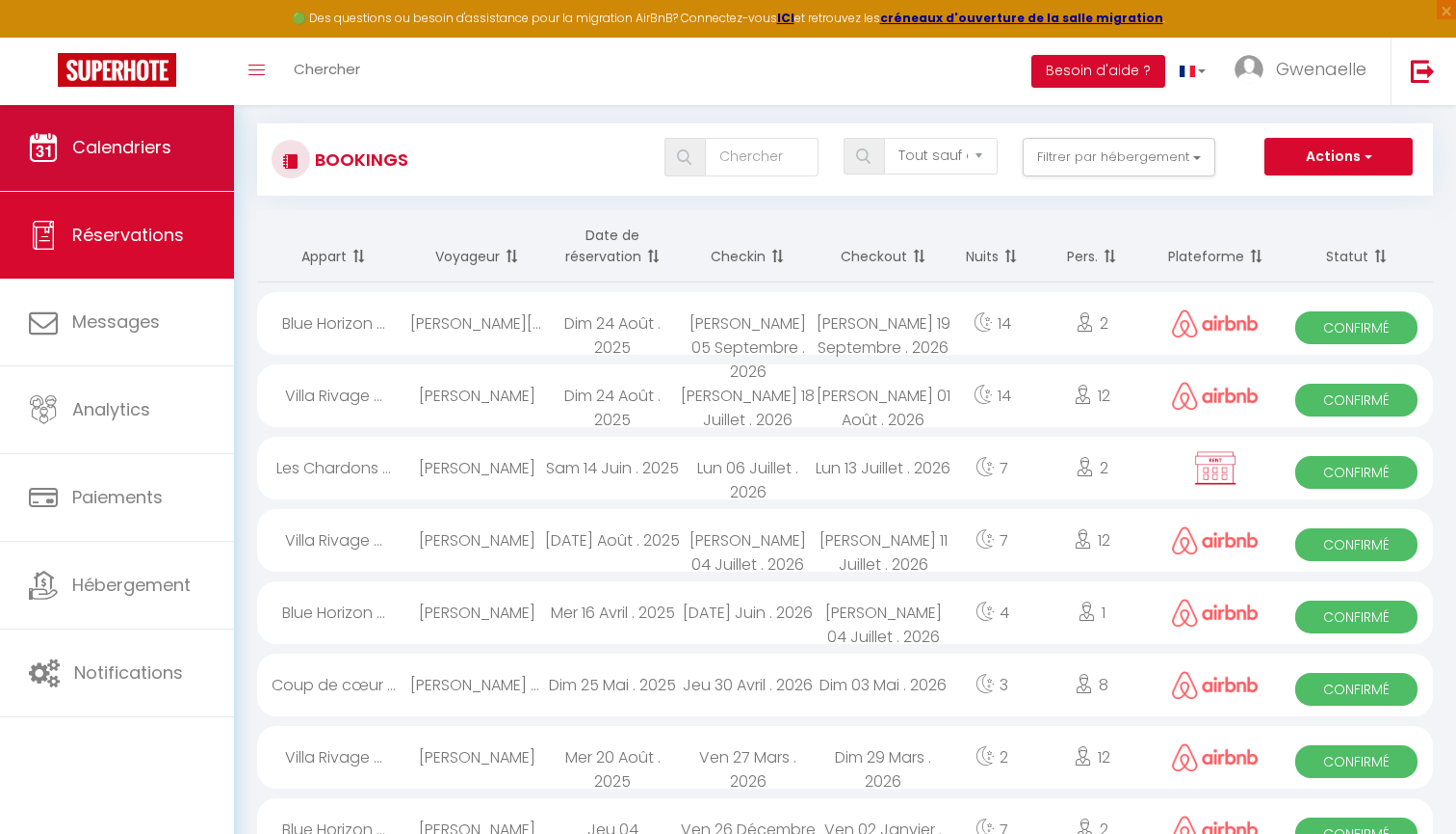
click at [116, 157] on span "Calendriers" at bounding box center [122, 146] width 99 height 24
